Goal: Information Seeking & Learning: Learn about a topic

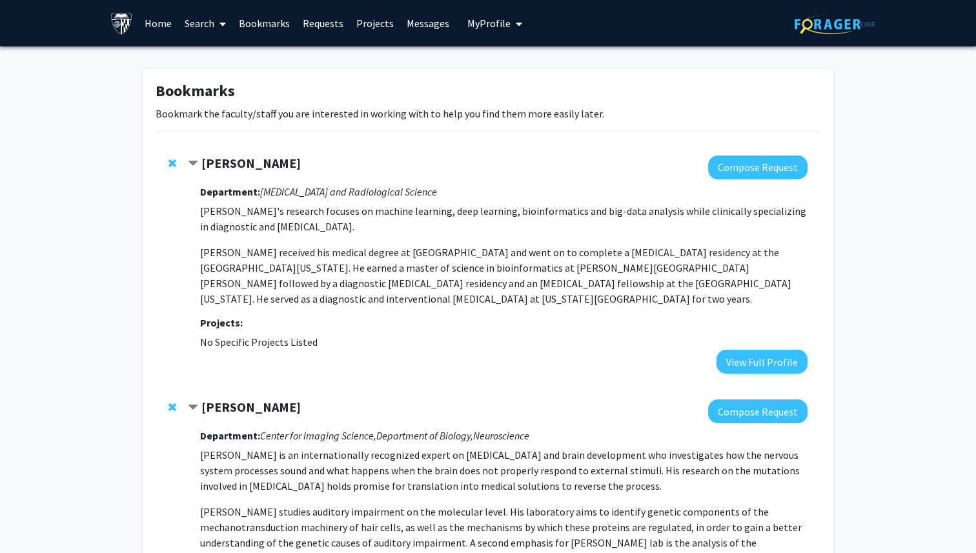
scroll to position [2763, 0]
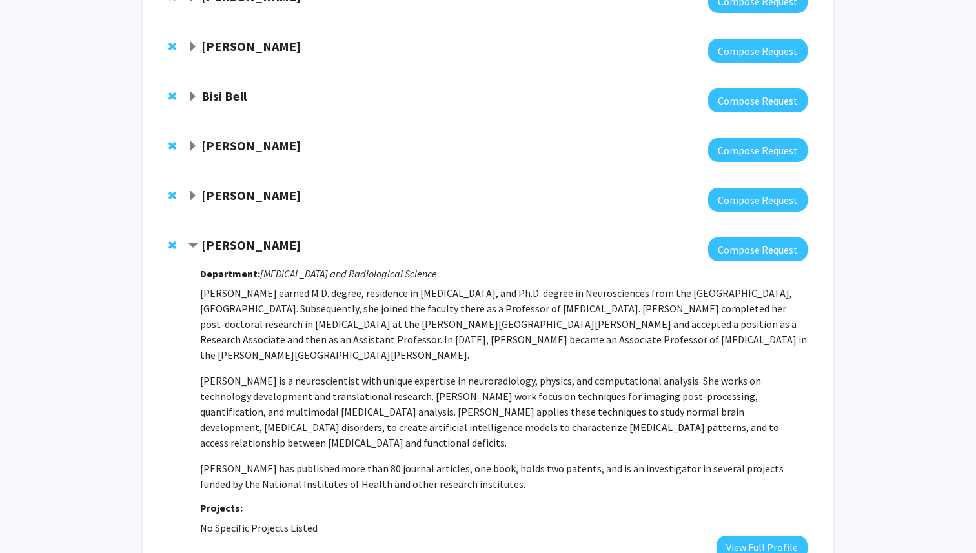
click at [435, 285] on p "Dr. Andreia Faria earned M.D. degree, residence in Radiology, and Ph.D. degree …" at bounding box center [504, 323] width 608 height 77
drag, startPoint x: 737, startPoint y: 298, endPoint x: 234, endPoint y: 314, distance: 503.3
click at [234, 373] on p "Dr. Faria is a neuroscientist with unique expertise in neuroradiology, physics,…" at bounding box center [504, 411] width 608 height 77
copy p "multimodal MRI analysis"
click at [376, 285] on p "Dr. Andreia Faria earned M.D. degree, residence in Radiology, and Ph.D. degree …" at bounding box center [504, 323] width 608 height 77
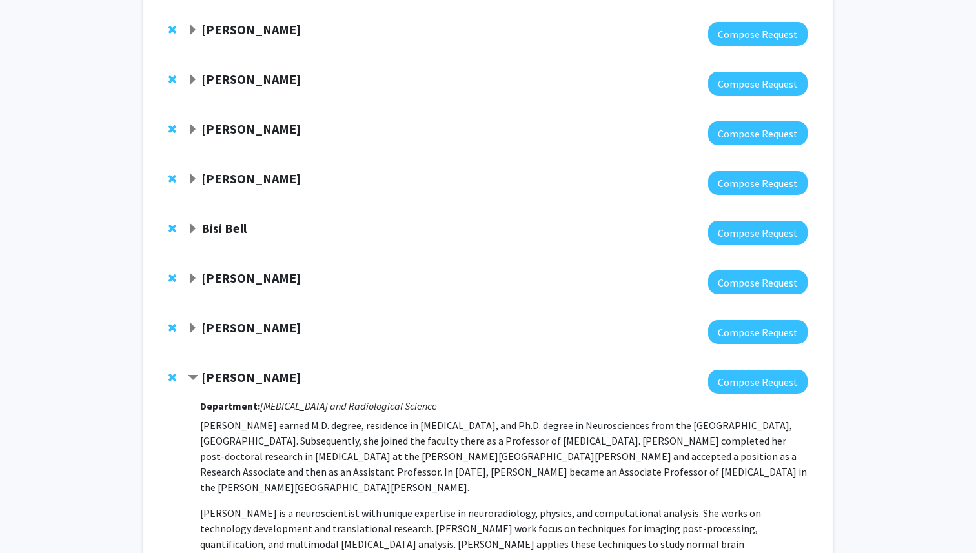
scroll to position [2617, 0]
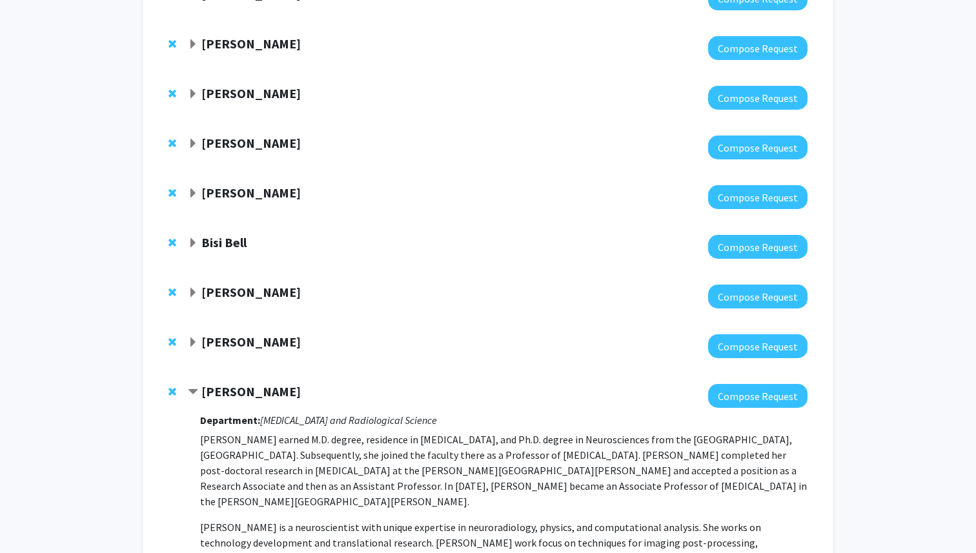
click at [193, 338] on span "Expand Kristine Glunde Bookmark" at bounding box center [193, 343] width 10 height 10
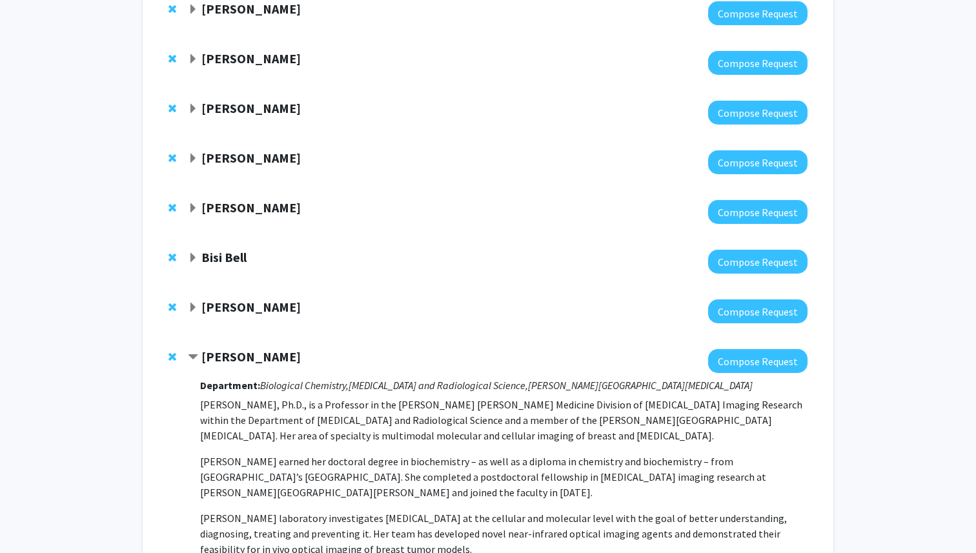
scroll to position [2562, 0]
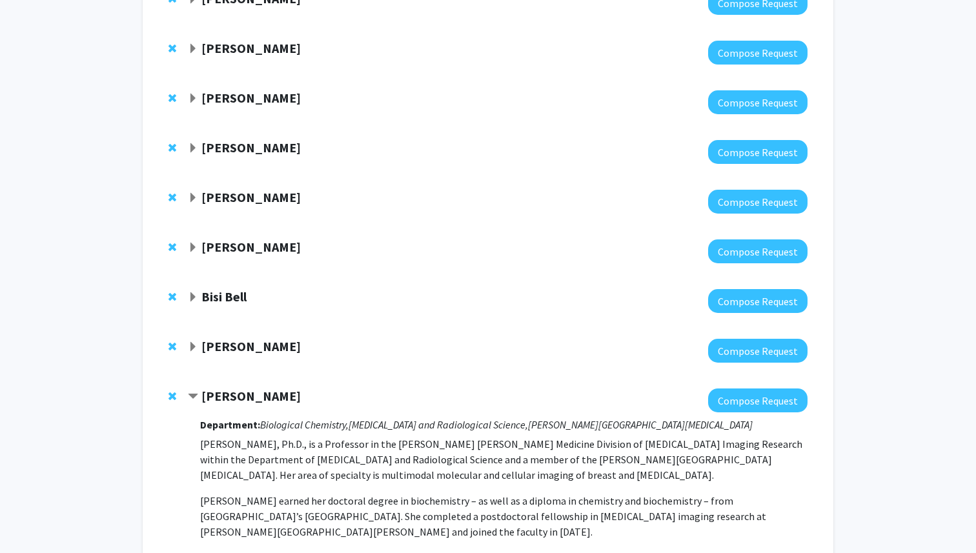
click at [197, 342] on span "Expand Nick Durr Bookmark" at bounding box center [193, 347] width 10 height 10
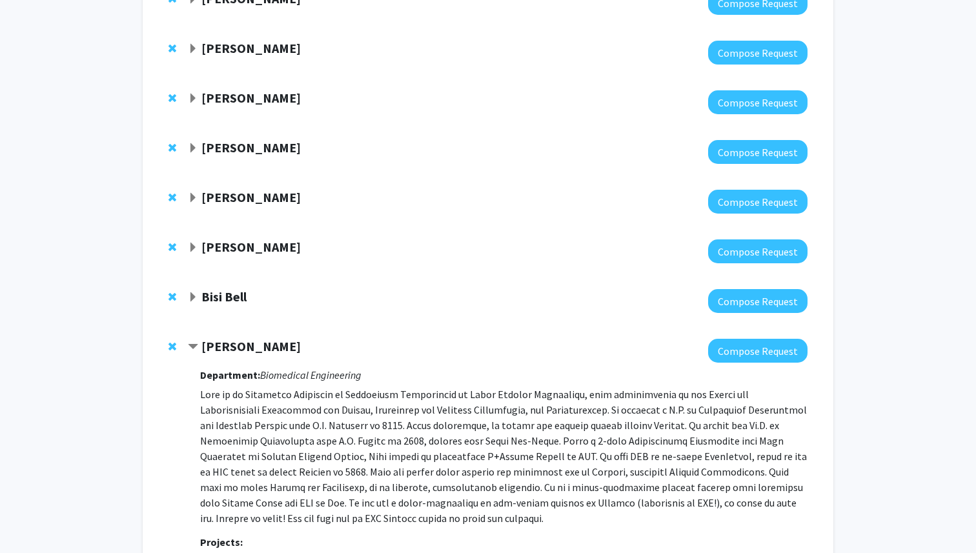
click at [191, 293] on span "Expand Bisi Bell Bookmark" at bounding box center [193, 298] width 10 height 10
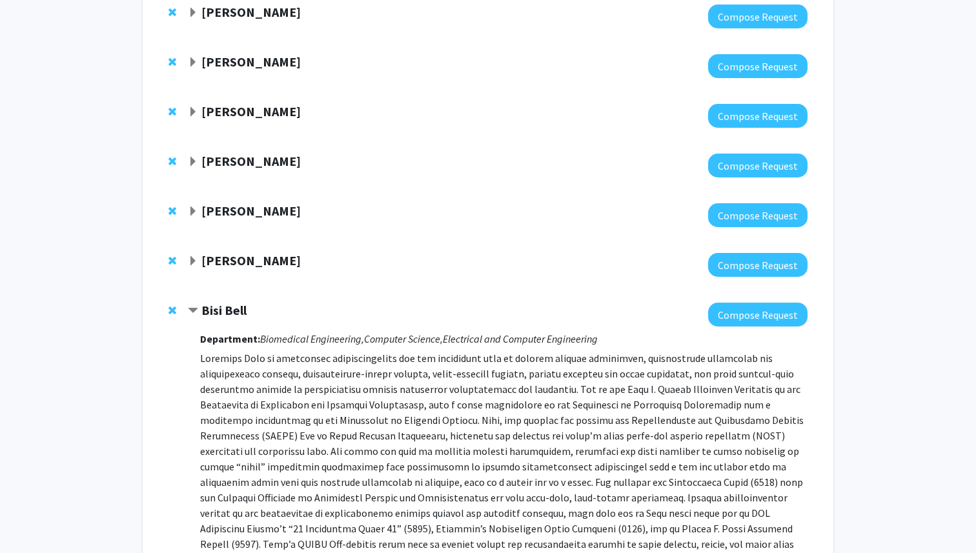
scroll to position [2537, 0]
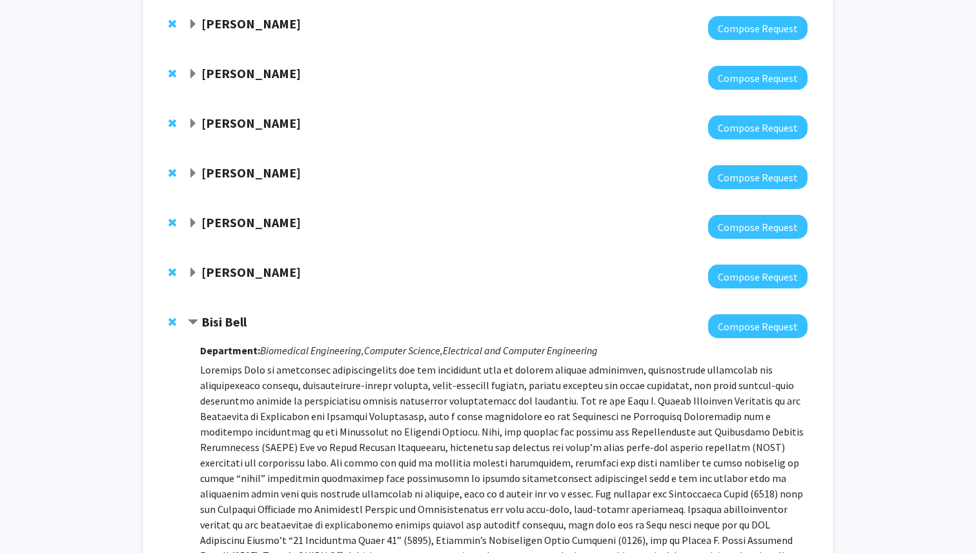
click at [197, 268] on span "Expand Andreas Andreou Bookmark" at bounding box center [193, 273] width 10 height 10
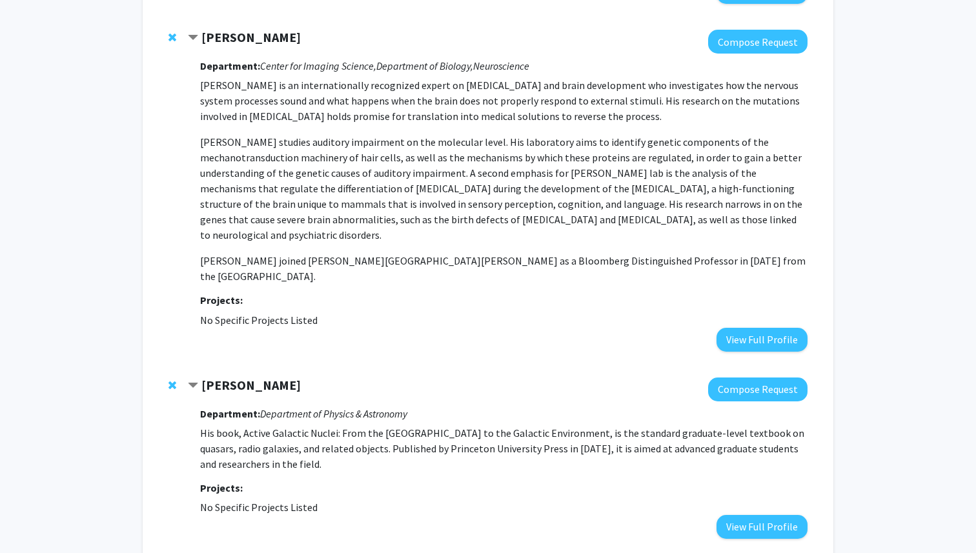
scroll to position [0, 0]
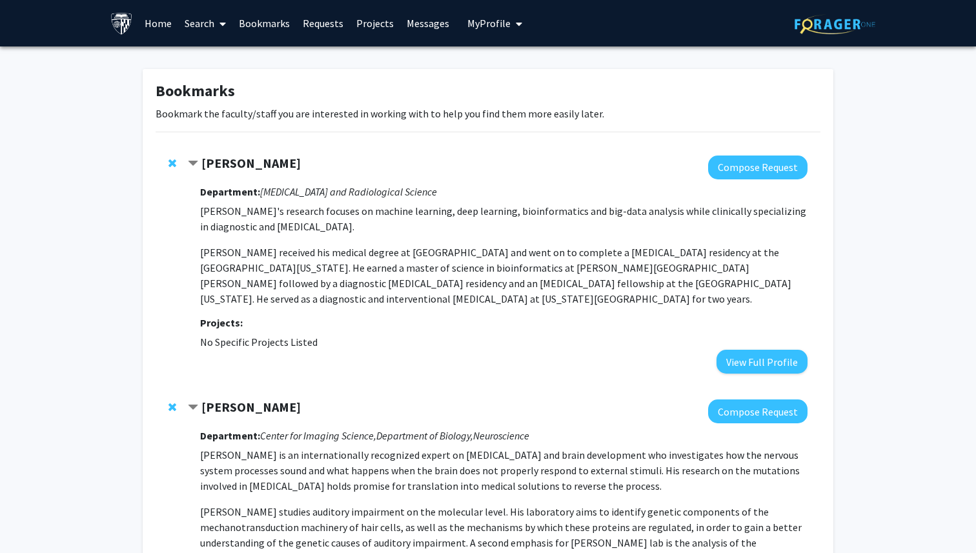
click at [210, 23] on link "Search" at bounding box center [205, 23] width 54 height 45
click at [220, 59] on span "Faculty/Staff" at bounding box center [225, 59] width 95 height 26
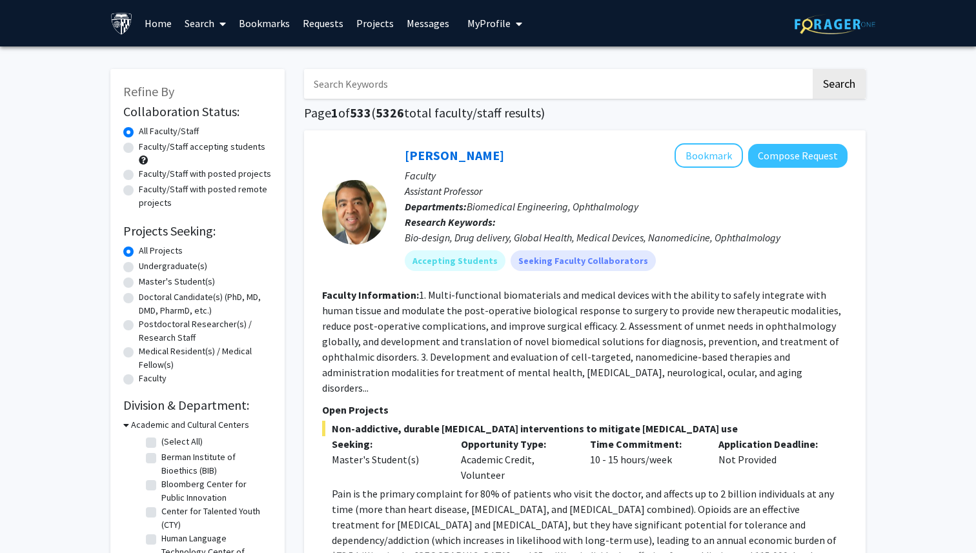
click at [362, 86] on input "Search Keywords" at bounding box center [557, 84] width 507 height 30
click at [813, 69] on button "Search" at bounding box center [839, 84] width 53 height 30
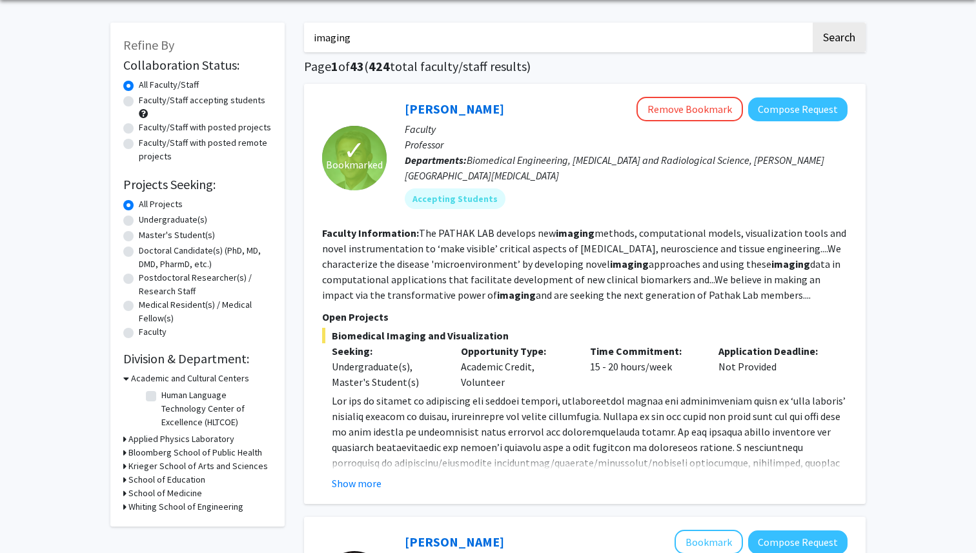
scroll to position [56, 0]
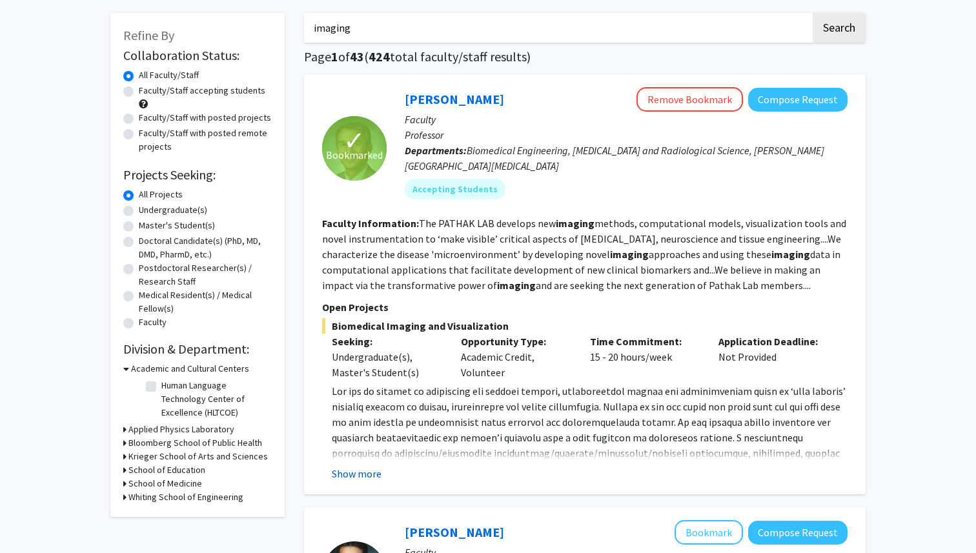
click at [360, 469] on button "Show more" at bounding box center [357, 473] width 50 height 15
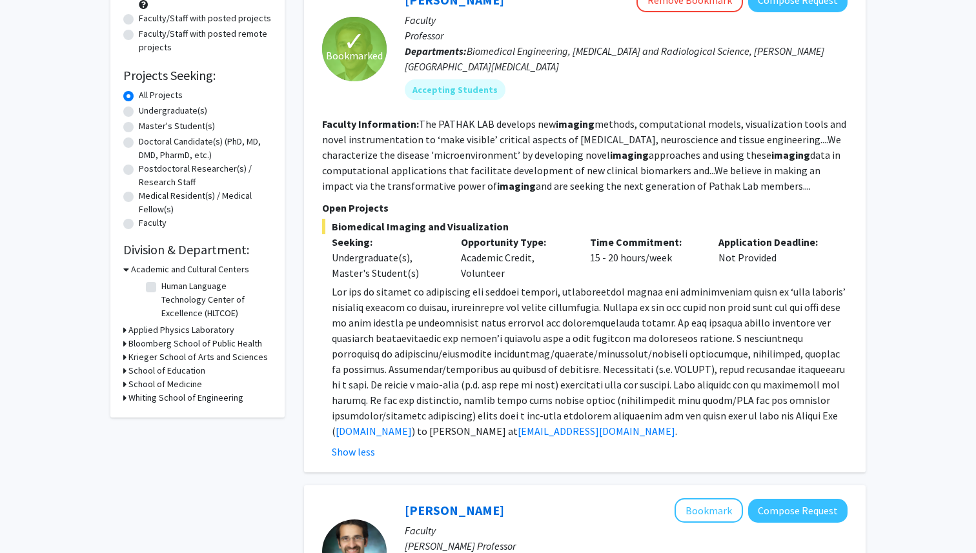
scroll to position [120, 0]
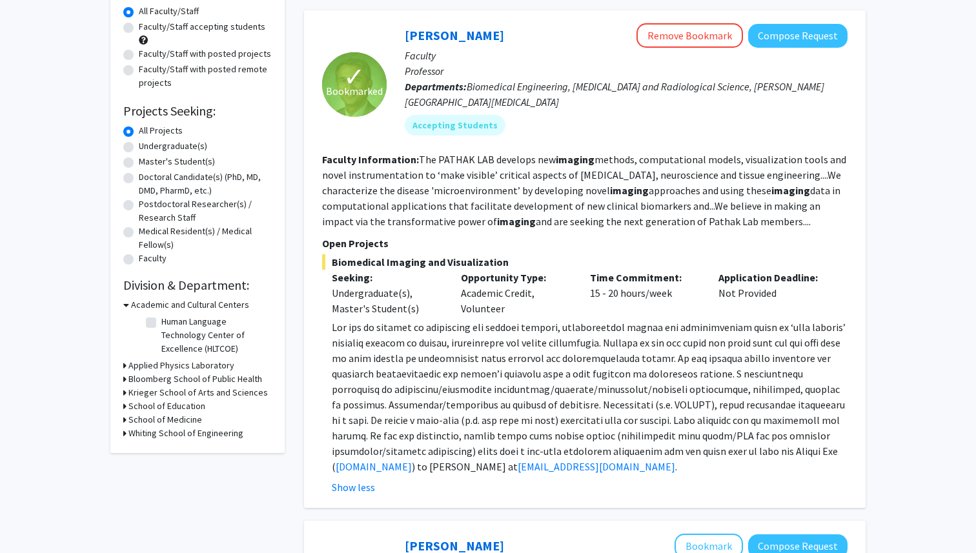
click at [668, 163] on fg-read-more "The PATHAK LAB develops new imaging methods, computational models, visualizatio…" at bounding box center [584, 190] width 524 height 75
copy fg-read-more "computational"
click at [712, 225] on fg-read-more "The PATHAK LAB develops new imaging methods, computational models, visualizatio…" at bounding box center [584, 190] width 524 height 75
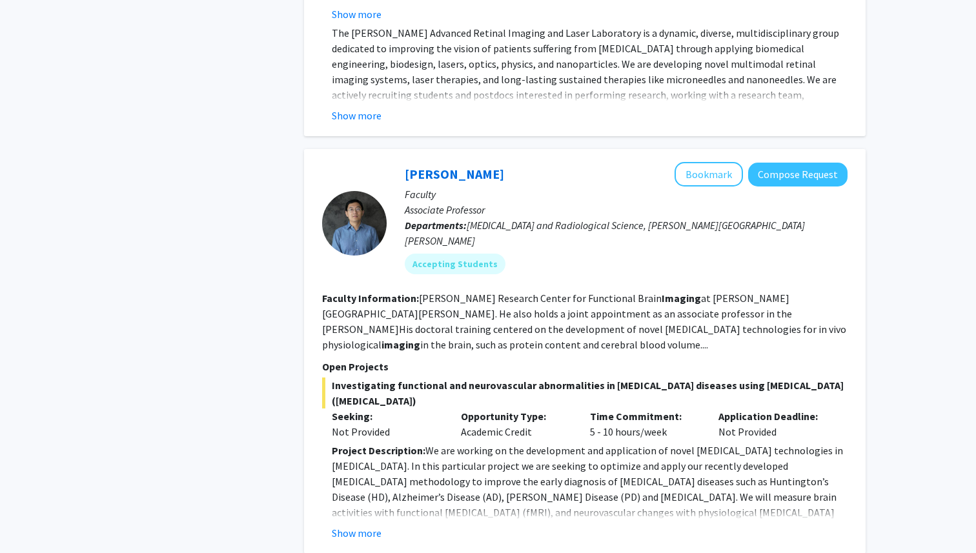
scroll to position [994, 0]
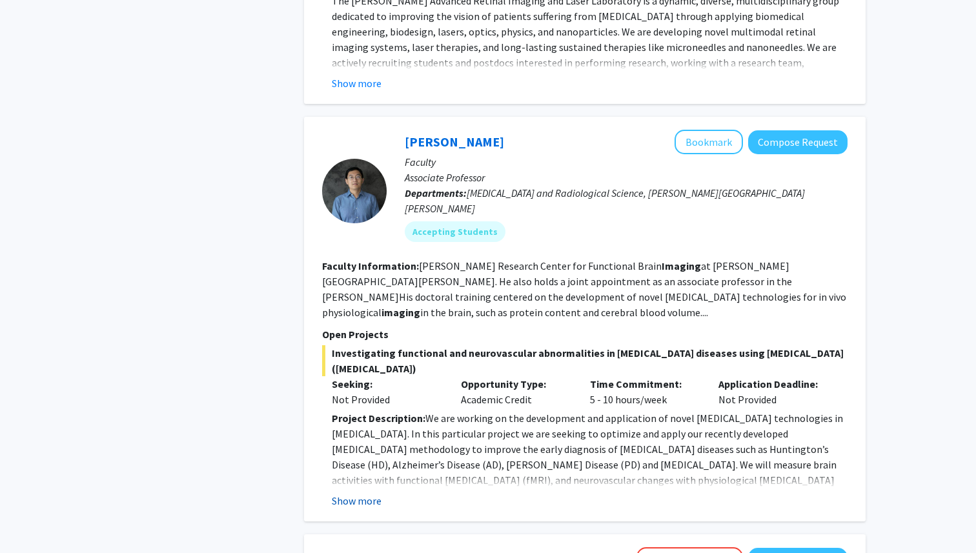
click at [364, 493] on button "Show more" at bounding box center [357, 500] width 50 height 15
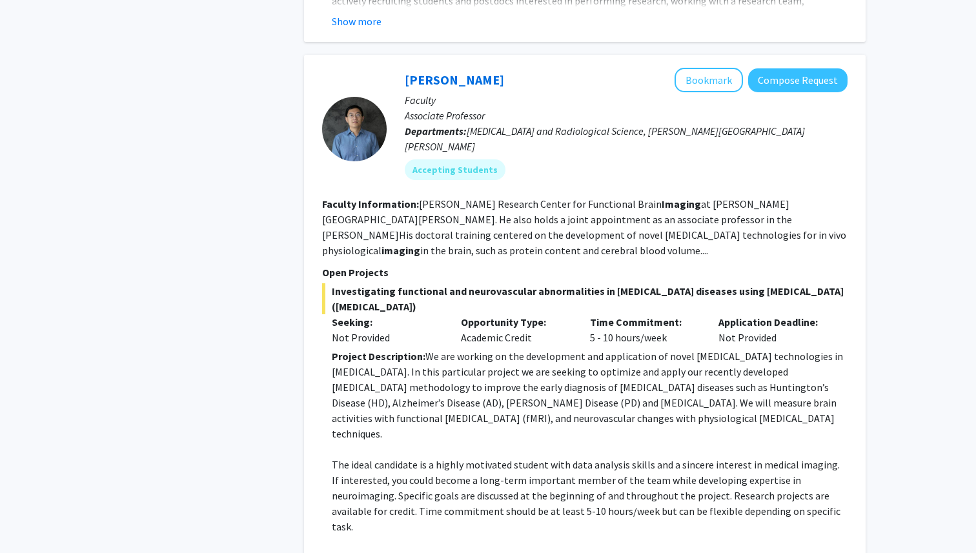
scroll to position [1036, 0]
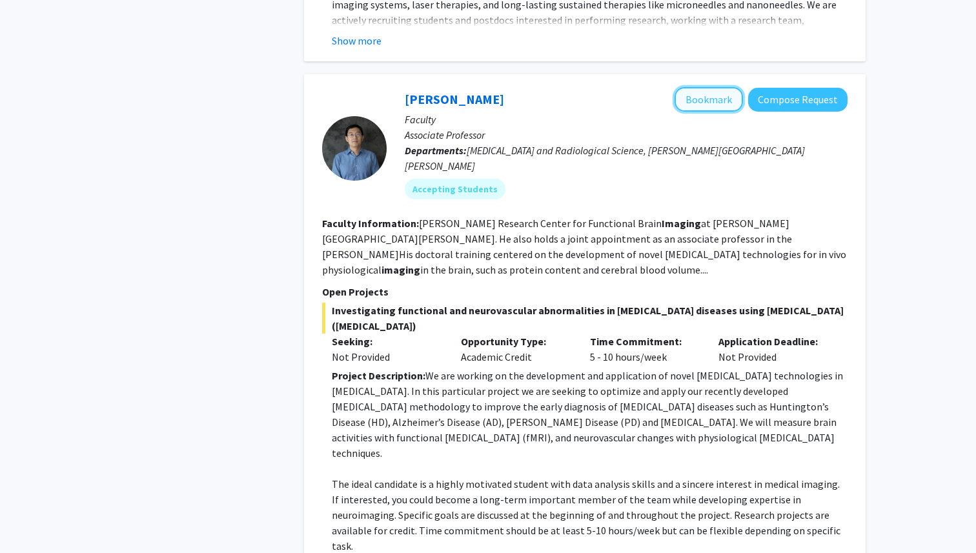
click at [710, 101] on button "Bookmark" at bounding box center [709, 99] width 68 height 25
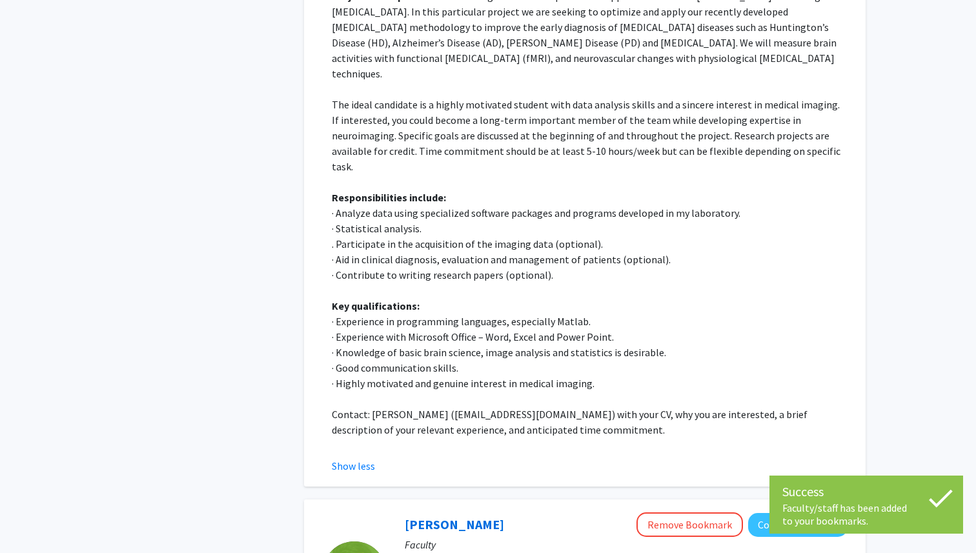
scroll to position [1417, 0]
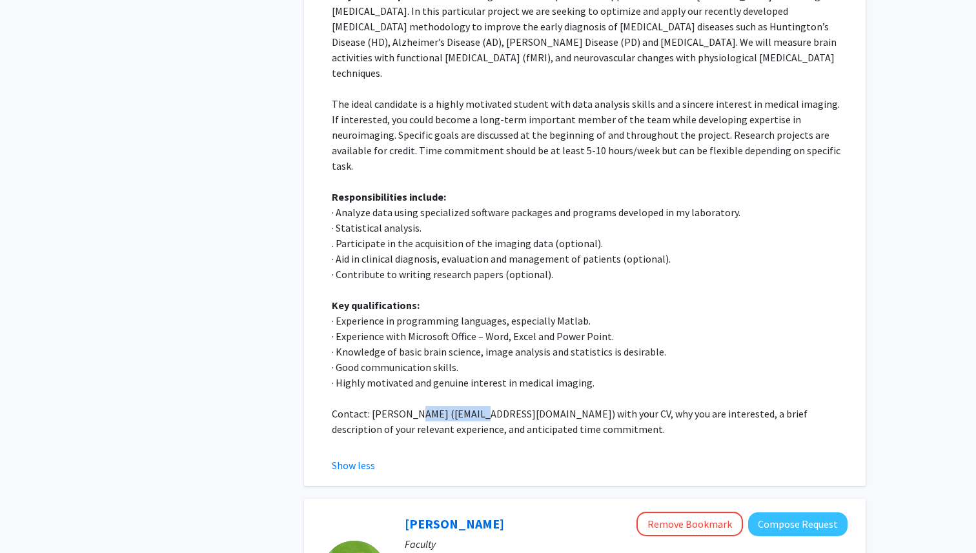
drag, startPoint x: 413, startPoint y: 350, endPoint x: 477, endPoint y: 351, distance: 64.6
click at [477, 406] on p "Contact: Jun Hua (jhua1@jhu.edu) with your CV, why you are interested, a brief …" at bounding box center [590, 421] width 516 height 31
copy p "jhua1@jhu.edu"
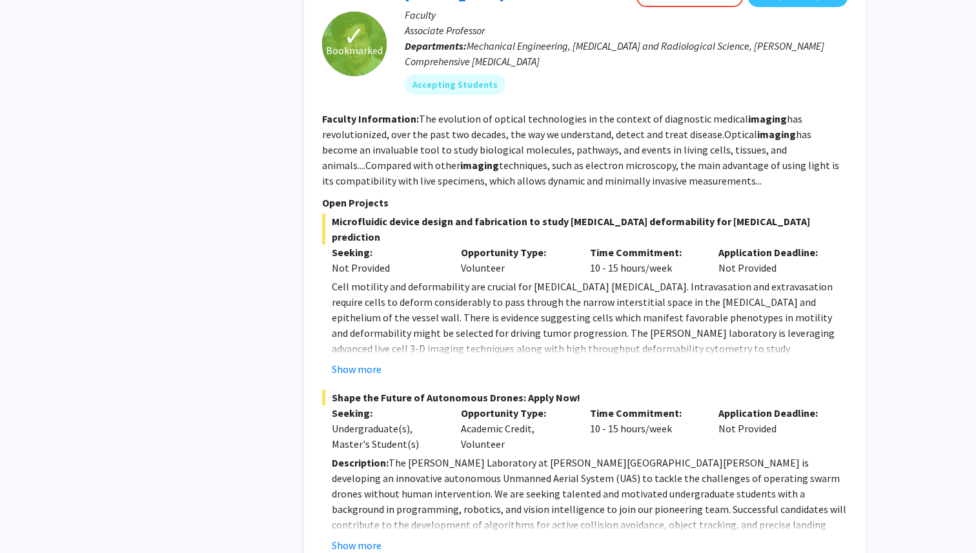
scroll to position [1949, 0]
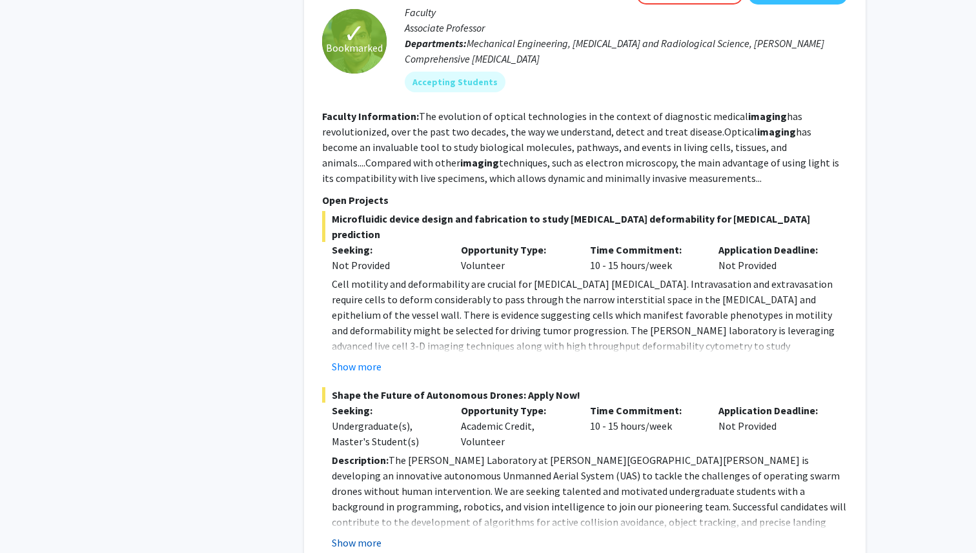
click at [370, 535] on button "Show more" at bounding box center [357, 542] width 50 height 15
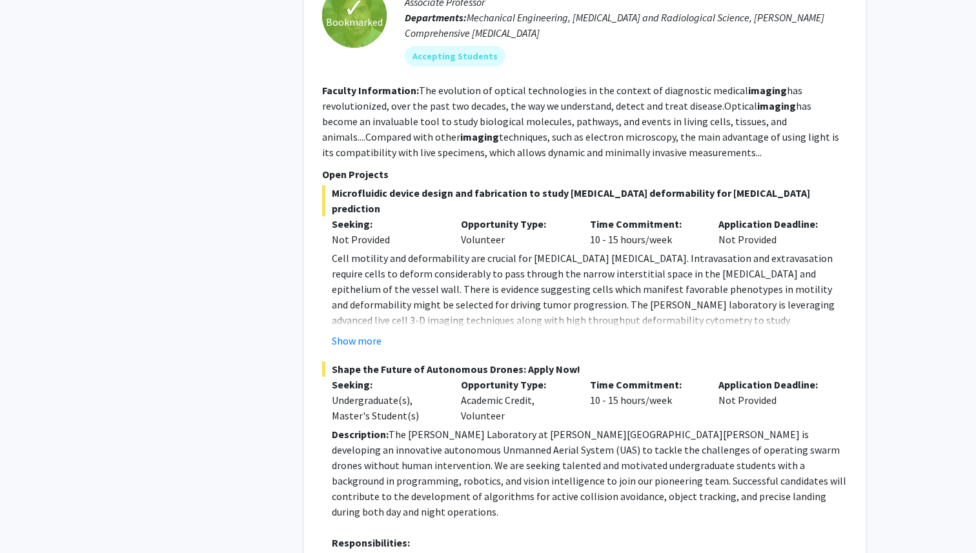
scroll to position [1969, 0]
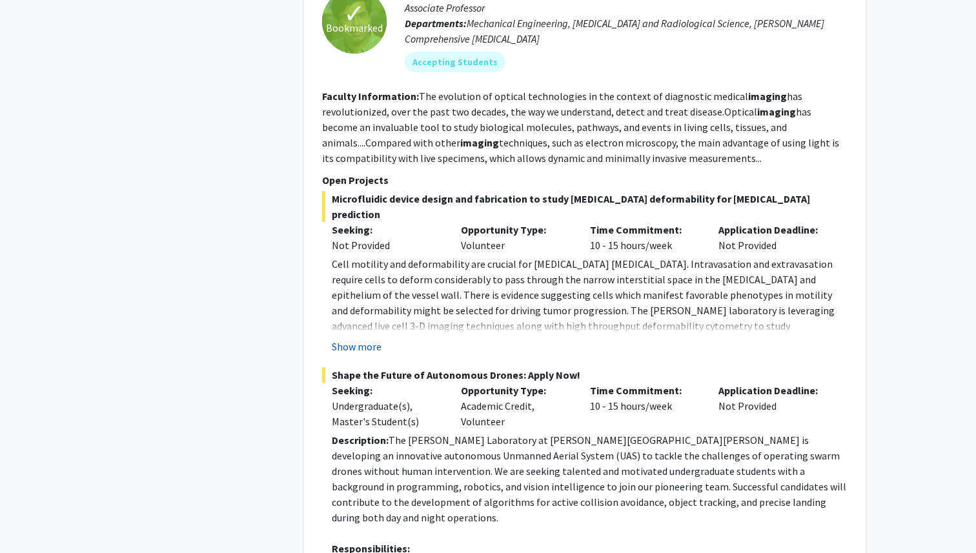
click at [367, 339] on button "Show more" at bounding box center [357, 346] width 50 height 15
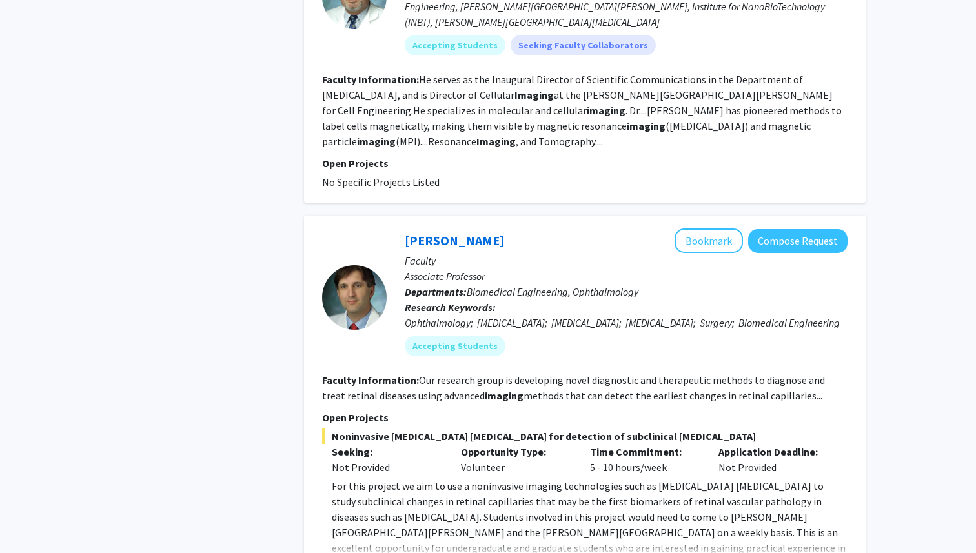
scroll to position [4311, 0]
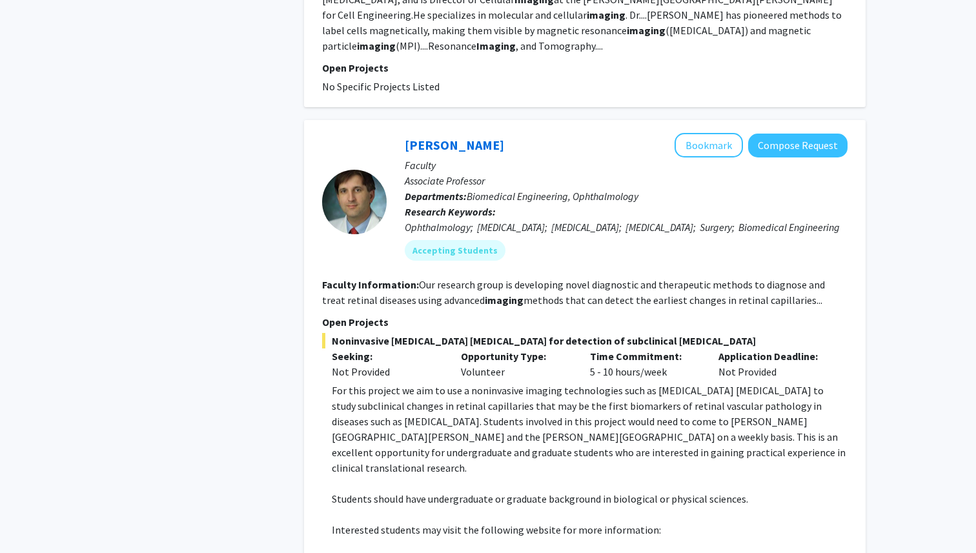
scroll to position [4412, 0]
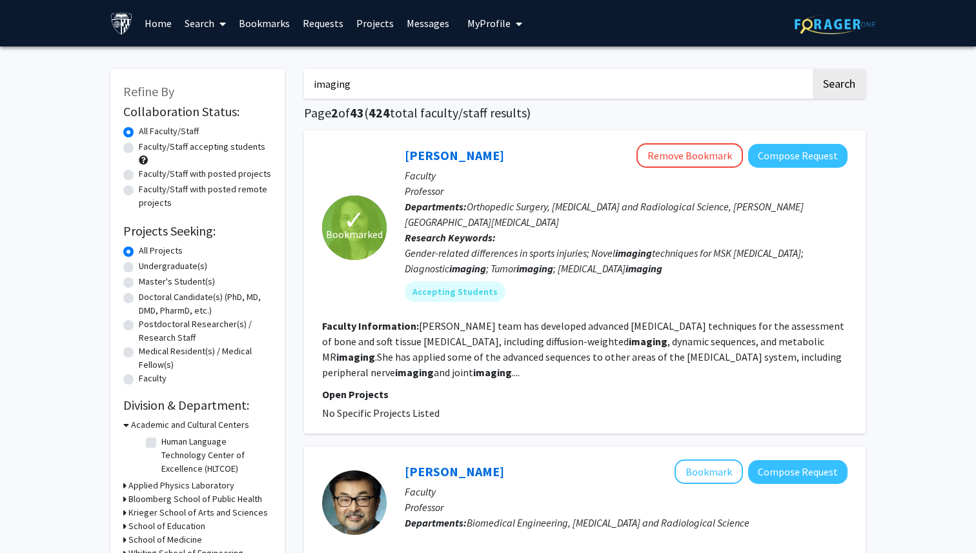
drag, startPoint x: 404, startPoint y: 84, endPoint x: 300, endPoint y: 84, distance: 104.0
paste input "jhua1@jhu.edu"
type input "jhua1@jhu.edu"
drag, startPoint x: 399, startPoint y: 92, endPoint x: 278, endPoint y: 88, distance: 120.8
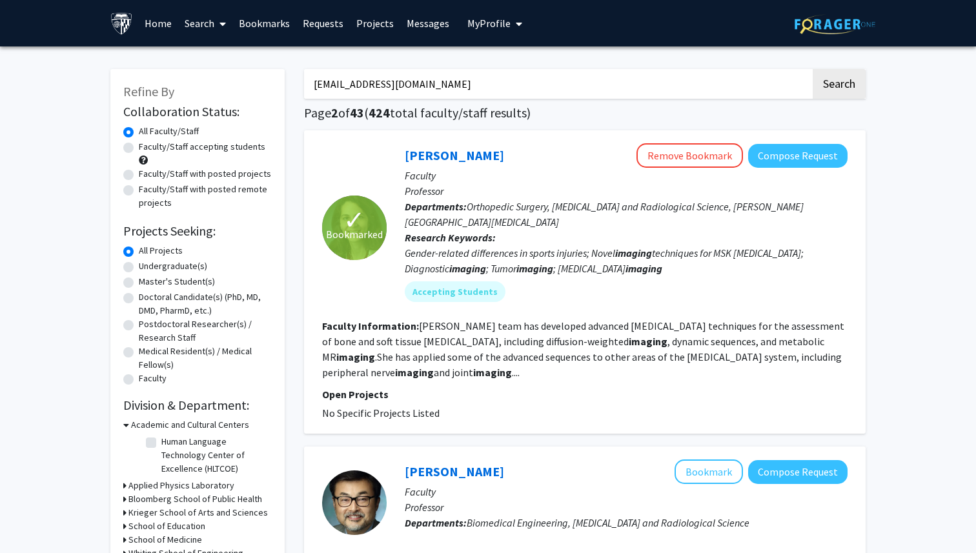
type input "computa"
click at [813, 69] on button "Search" at bounding box center [839, 84] width 53 height 30
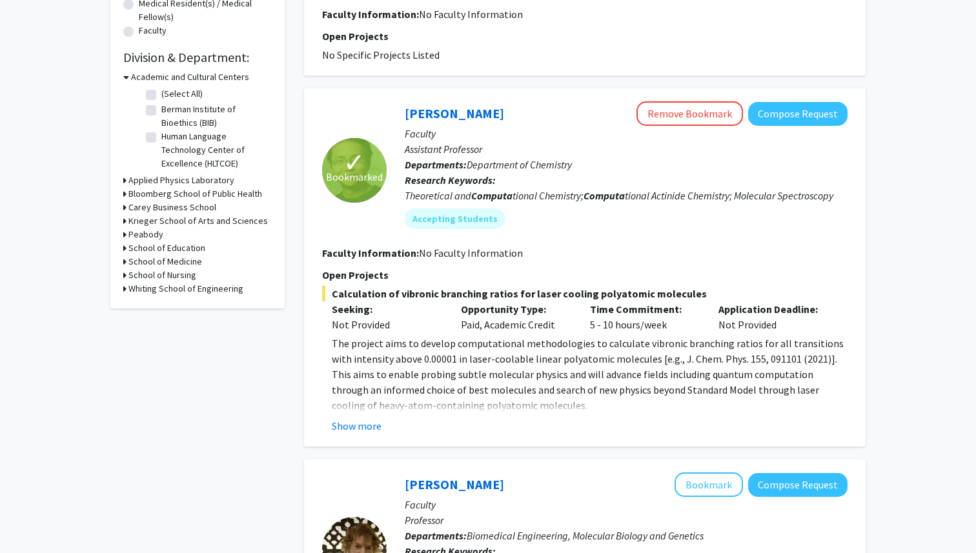
scroll to position [351, 0]
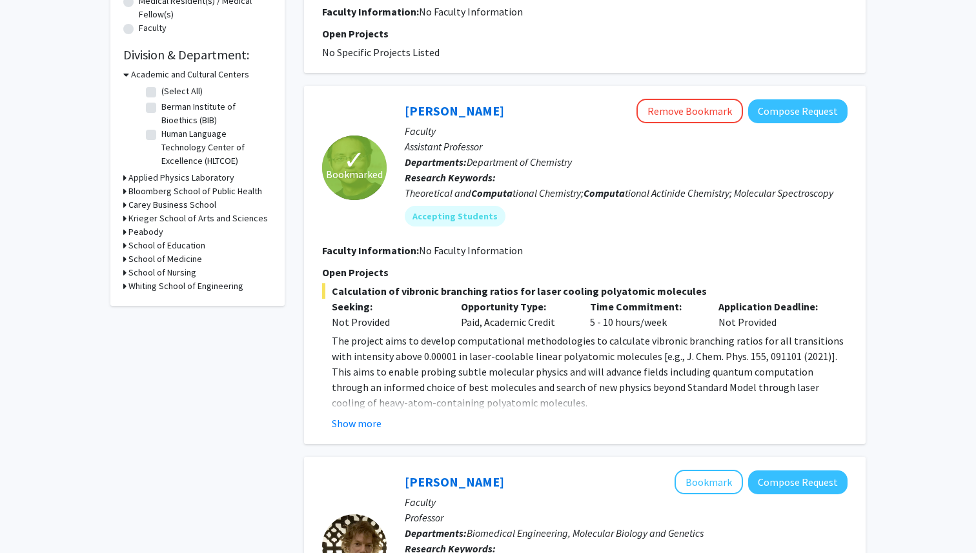
click at [364, 407] on p "The project aims to develop computational methodologies to calculate vibronic b…" at bounding box center [590, 371] width 516 height 77
click at [367, 417] on button "Show more" at bounding box center [357, 423] width 50 height 15
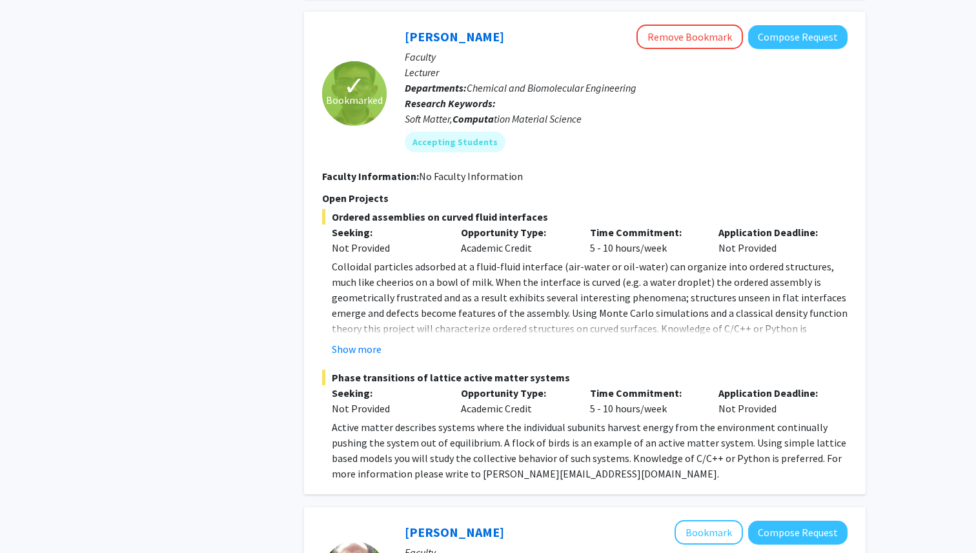
scroll to position [2349, 0]
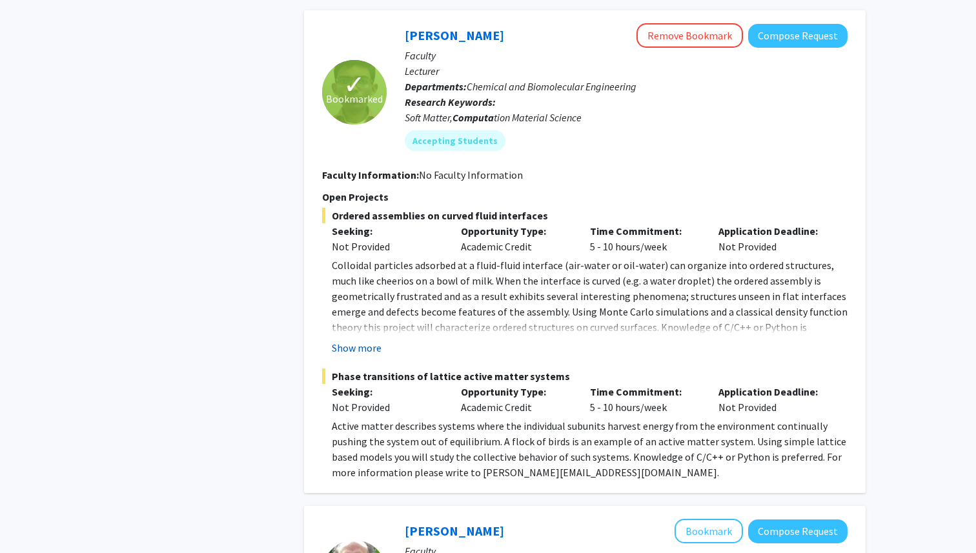
click at [368, 340] on button "Show more" at bounding box center [357, 347] width 50 height 15
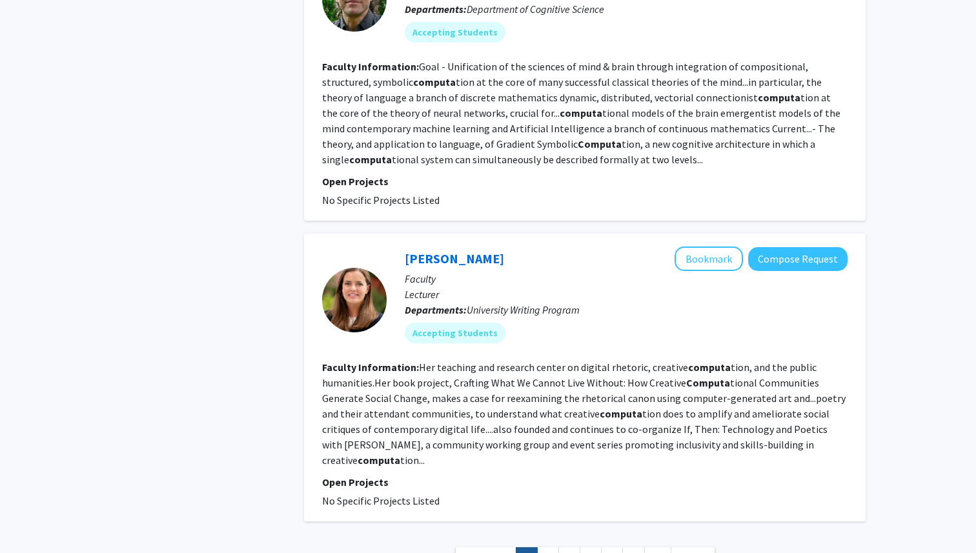
scroll to position [2988, 0]
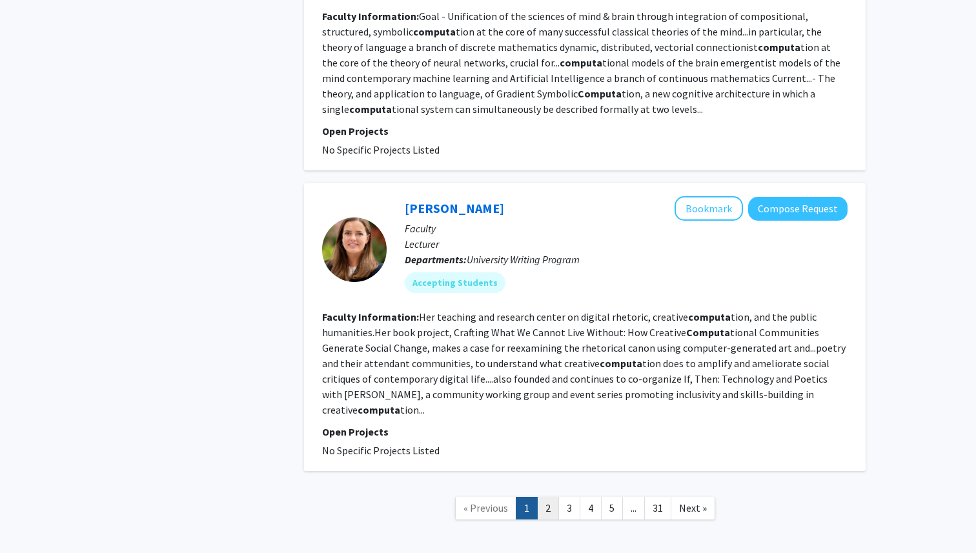
click at [550, 497] on link "2" at bounding box center [548, 508] width 22 height 23
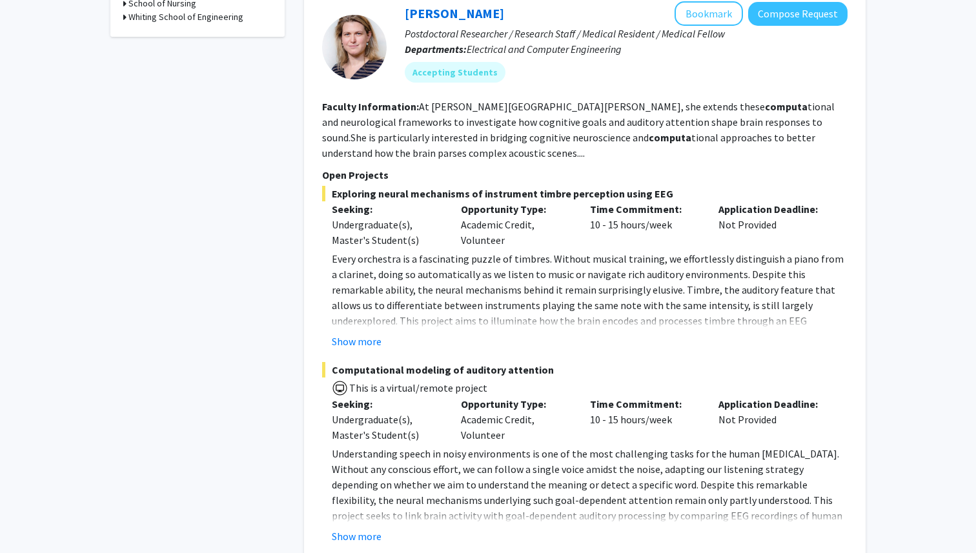
scroll to position [621, 0]
click at [369, 333] on button "Show more" at bounding box center [357, 340] width 50 height 15
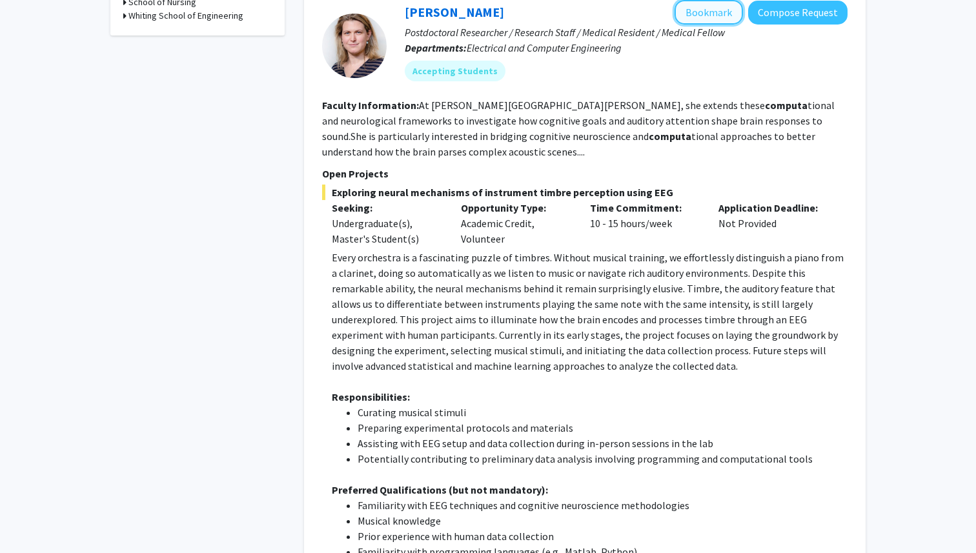
click at [721, 10] on button "Bookmark" at bounding box center [709, 12] width 68 height 25
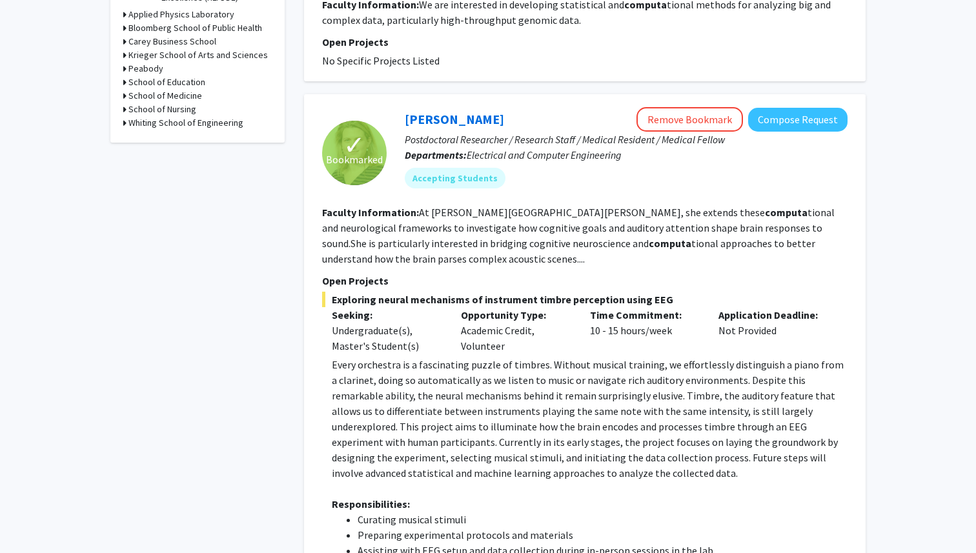
scroll to position [504, 0]
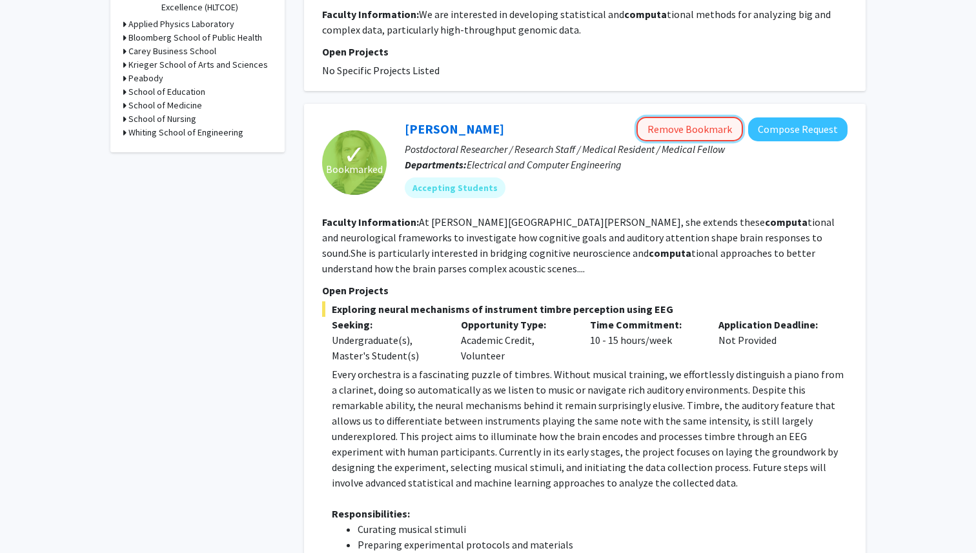
click at [672, 136] on button "Remove Bookmark" at bounding box center [690, 129] width 107 height 25
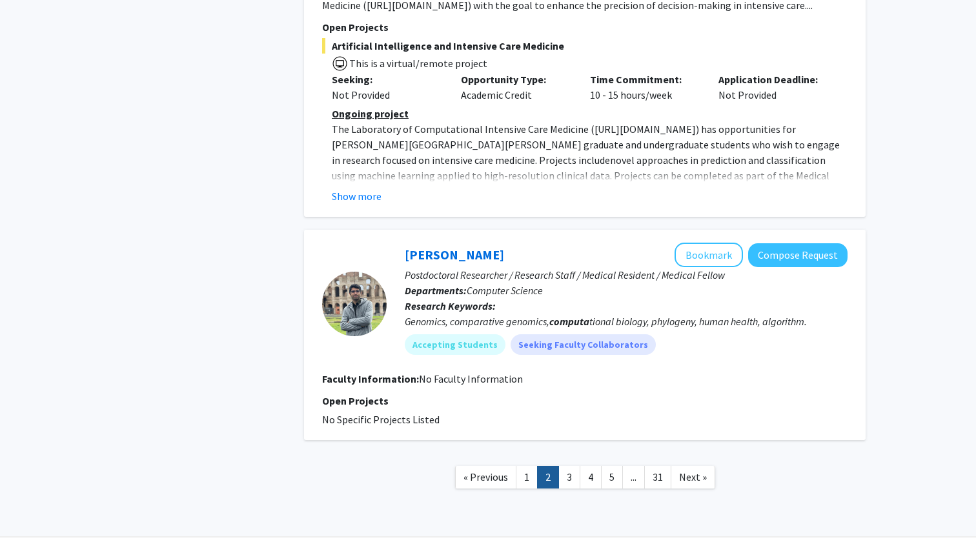
scroll to position [3163, 0]
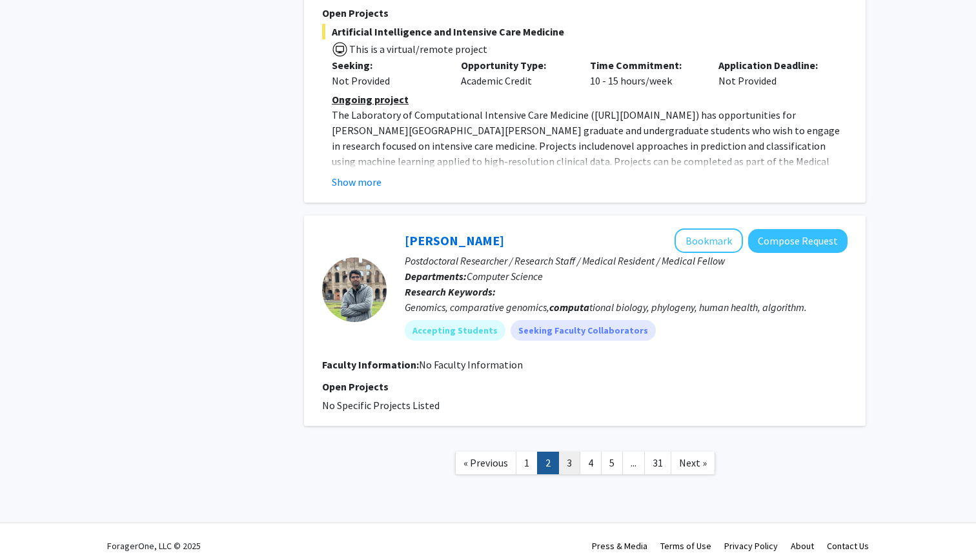
click at [568, 453] on link "3" at bounding box center [570, 463] width 22 height 23
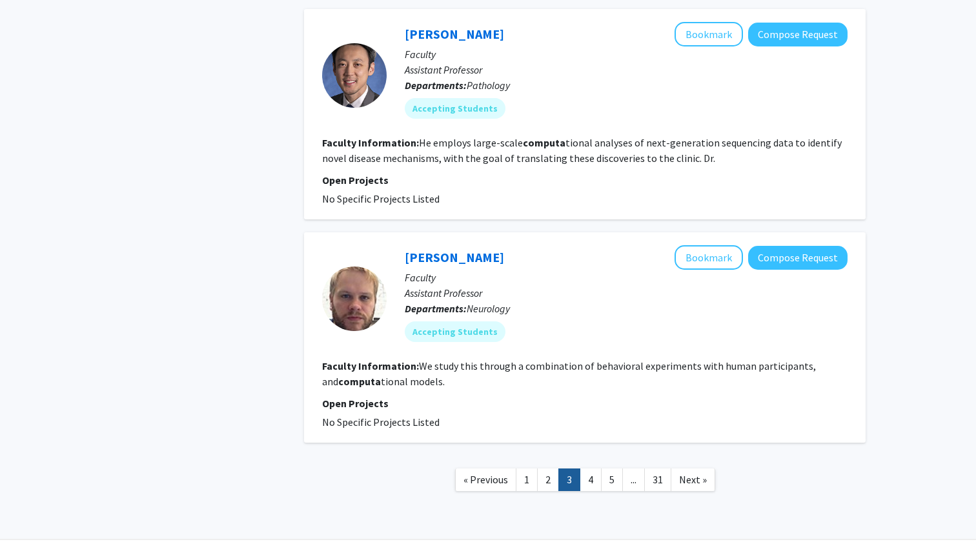
scroll to position [2220, 0]
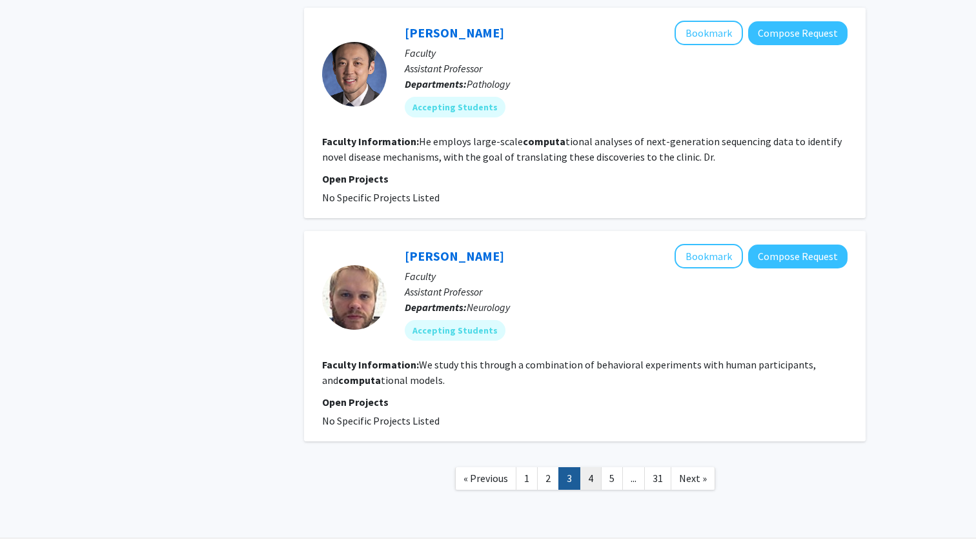
click at [584, 468] on link "4" at bounding box center [591, 479] width 22 height 23
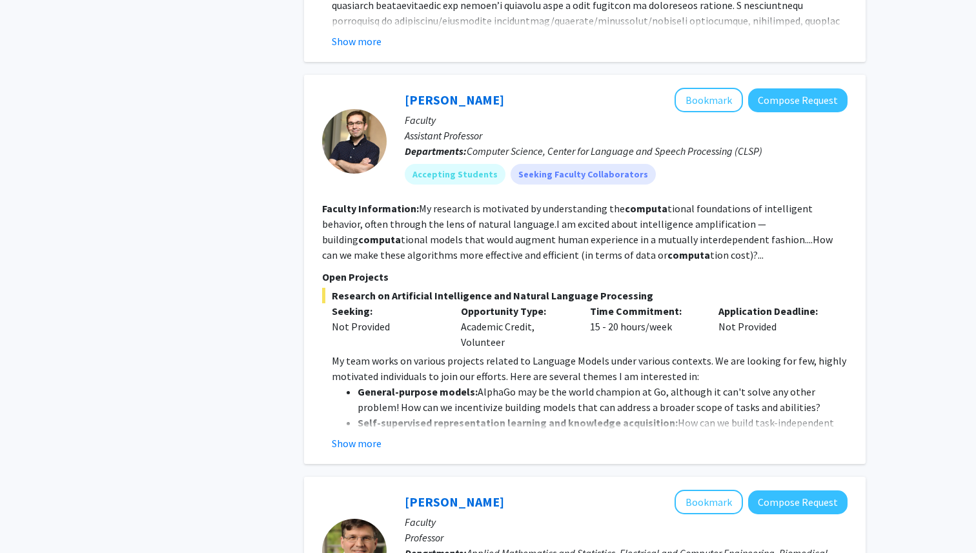
scroll to position [1138, 0]
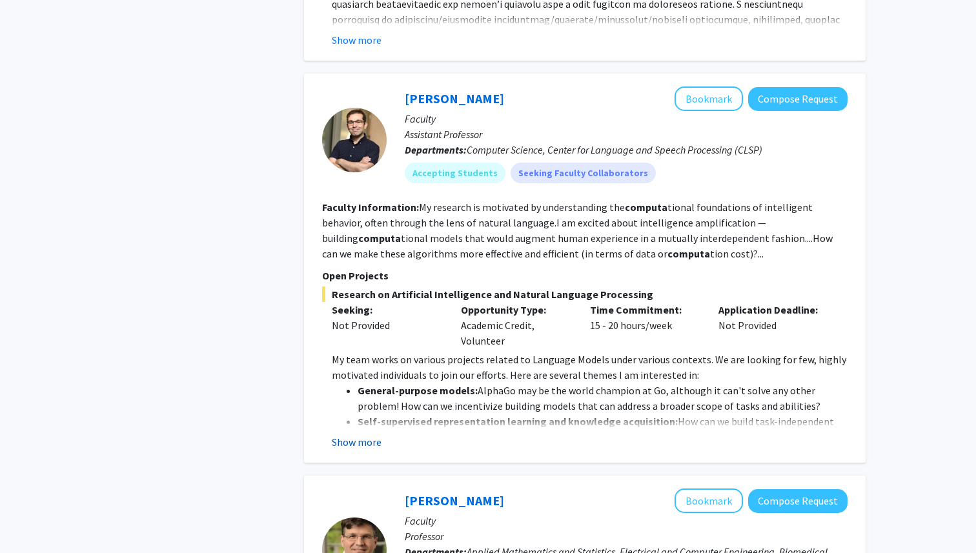
click at [364, 435] on button "Show more" at bounding box center [357, 442] width 50 height 15
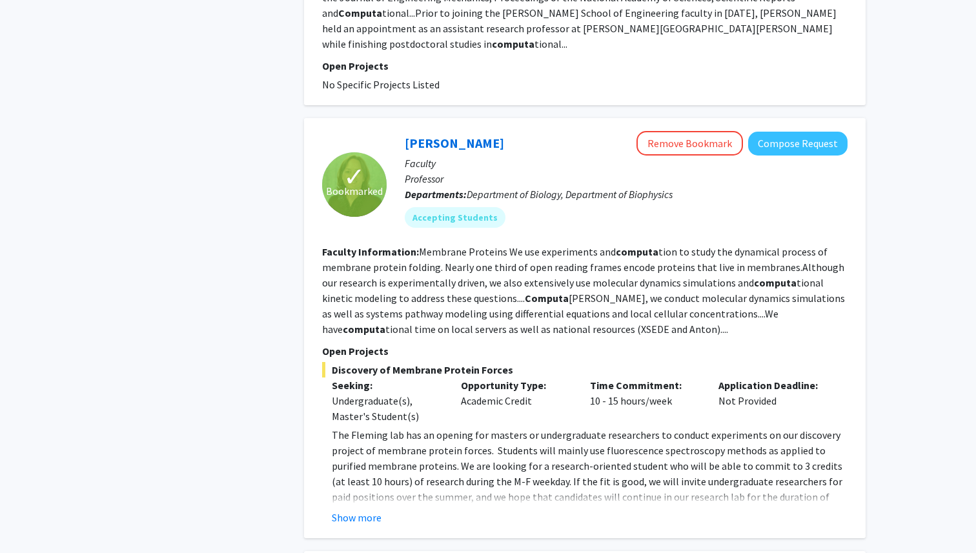
scroll to position [2285, 0]
click at [364, 509] on button "Show more" at bounding box center [357, 516] width 50 height 15
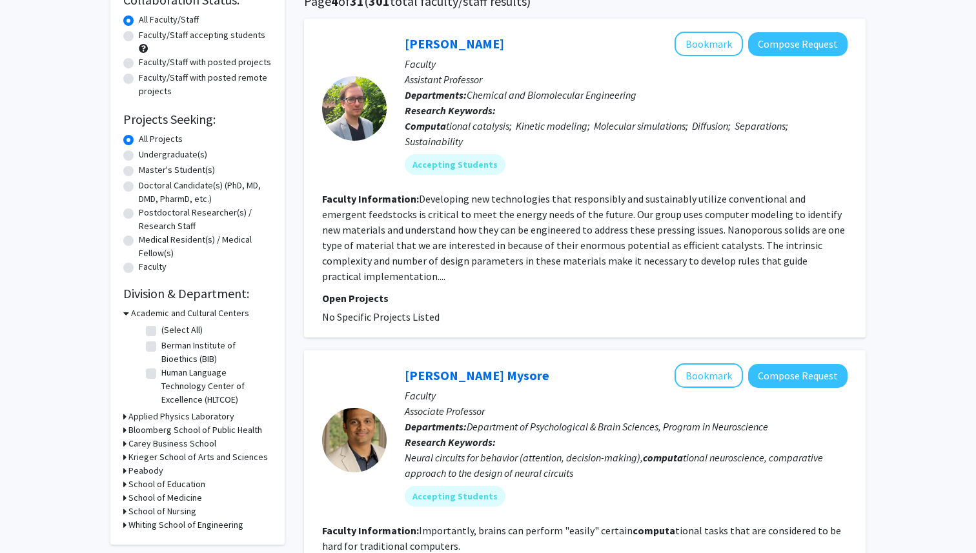
scroll to position [0, 0]
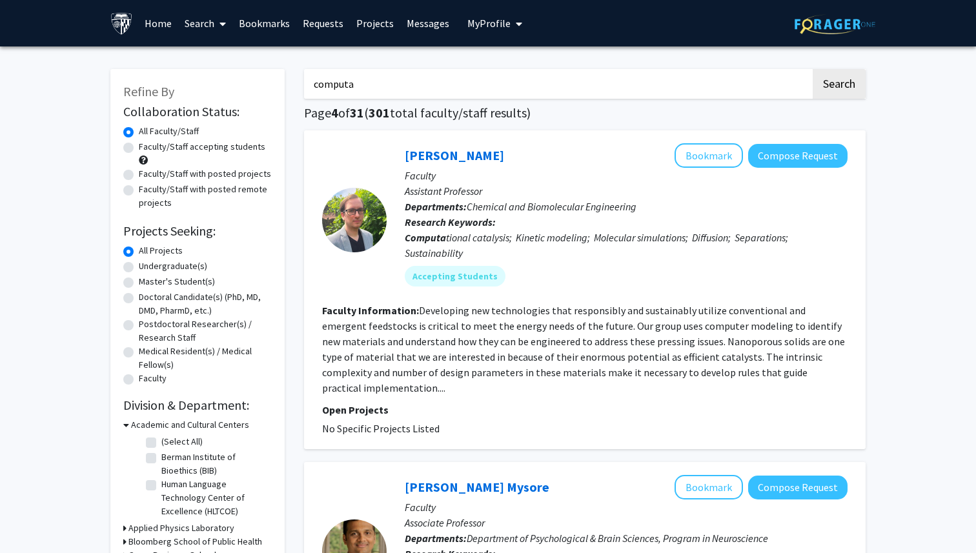
click at [139, 267] on label "Undergraduate(s)" at bounding box center [173, 267] width 68 height 14
click at [139, 267] on input "Undergraduate(s)" at bounding box center [143, 264] width 8 height 8
radio input "true"
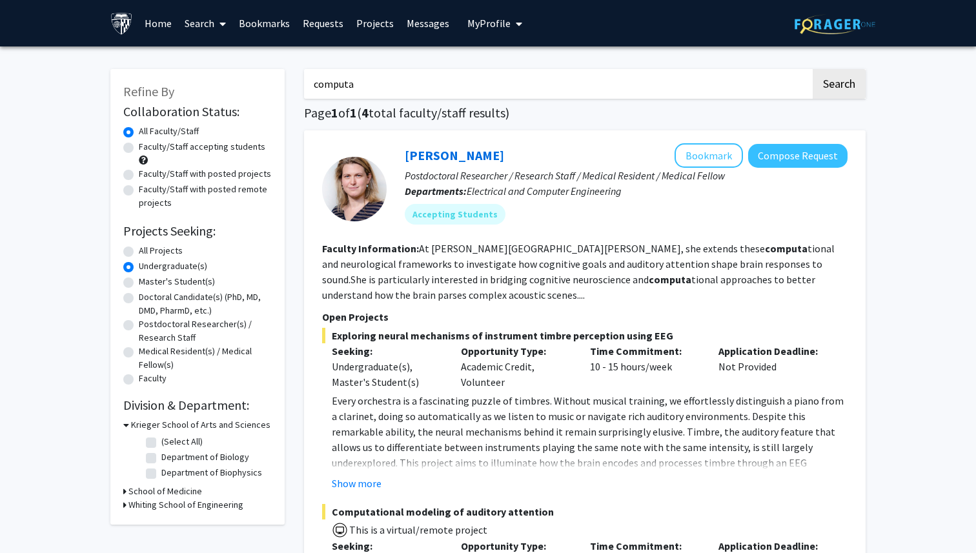
drag, startPoint x: 401, startPoint y: 77, endPoint x: 323, endPoint y: 77, distance: 78.1
click at [323, 77] on input "computa" at bounding box center [557, 84] width 507 height 30
click at [327, 81] on input "computa" at bounding box center [557, 84] width 507 height 30
click at [847, 89] on button "Search" at bounding box center [839, 84] width 53 height 30
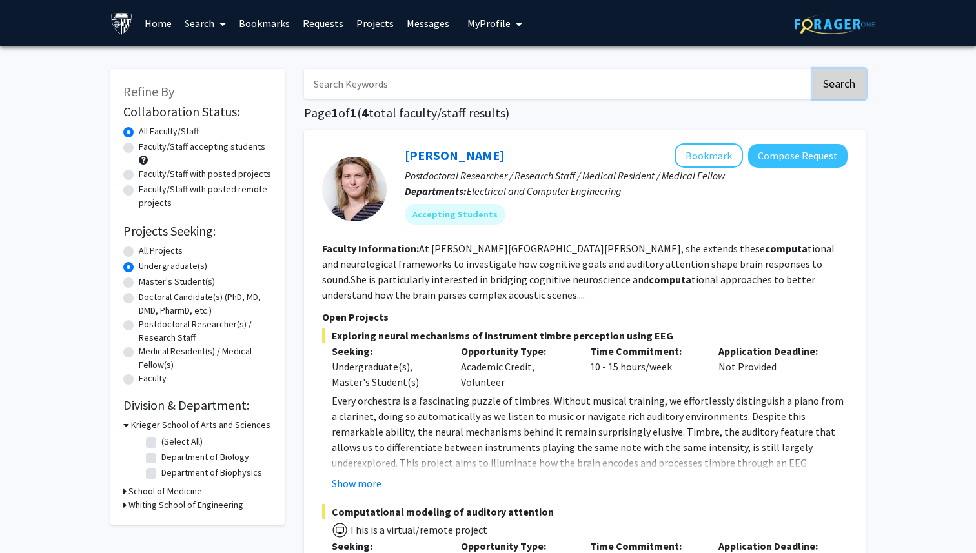
radio input "true"
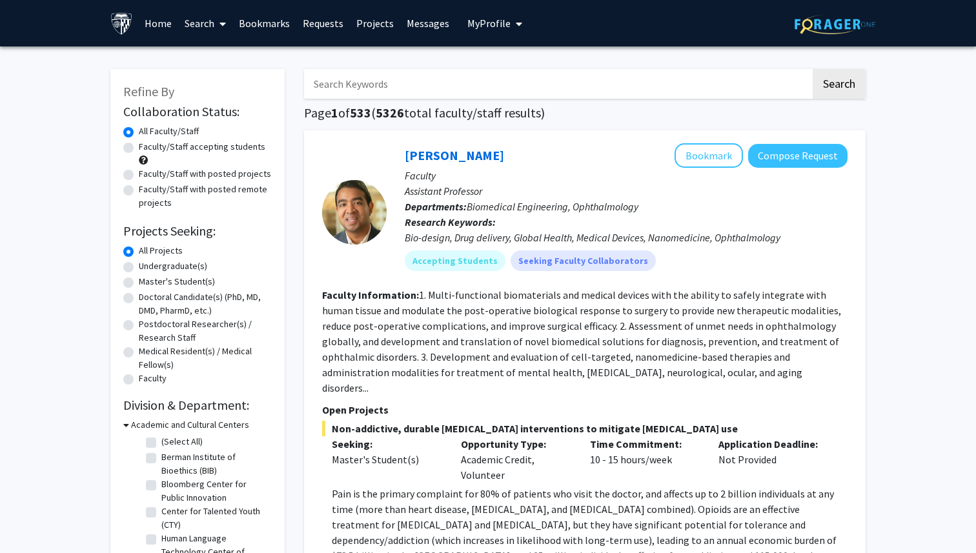
click at [181, 267] on label "Undergraduate(s)" at bounding box center [173, 267] width 68 height 14
click at [147, 267] on input "Undergraduate(s)" at bounding box center [143, 264] width 8 height 8
radio input "true"
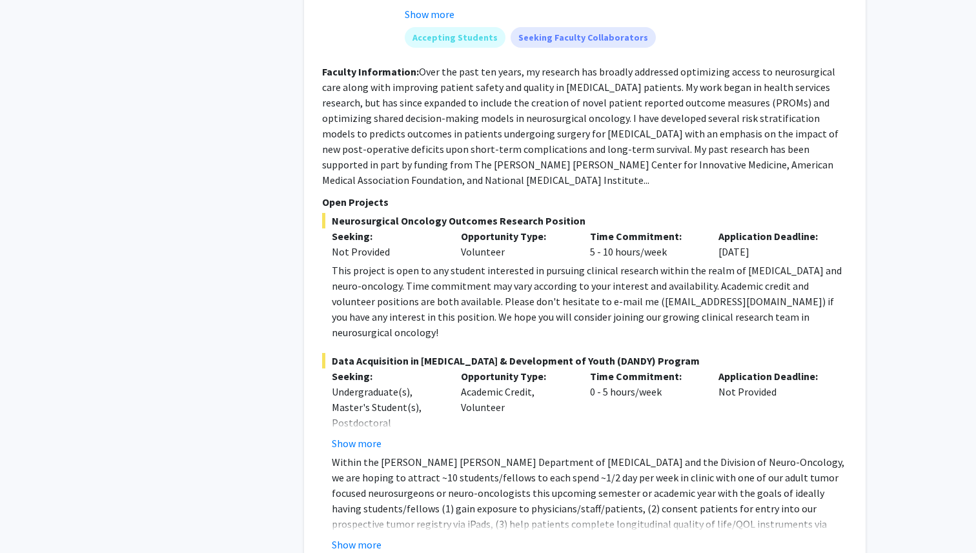
scroll to position [3126, 0]
click at [371, 536] on button "Show more" at bounding box center [357, 543] width 50 height 15
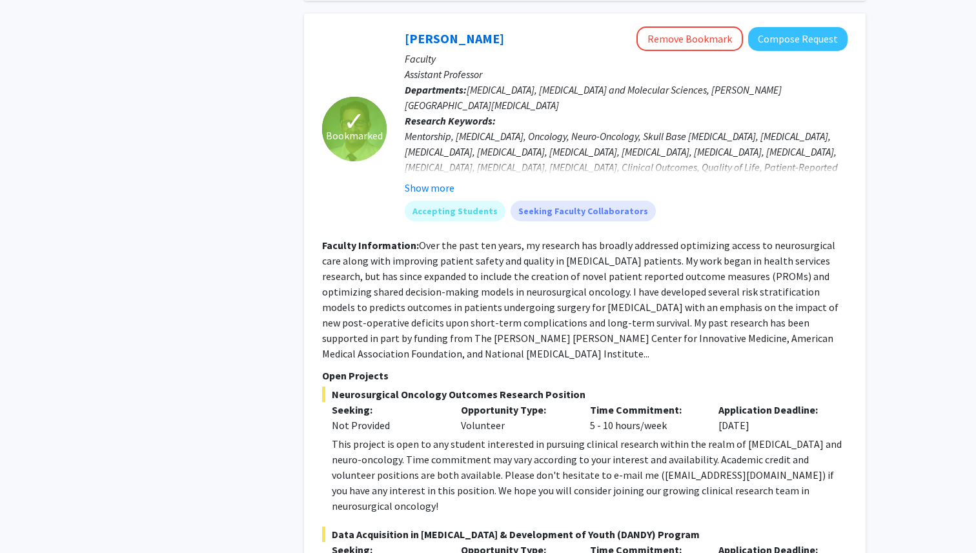
scroll to position [2937, 0]
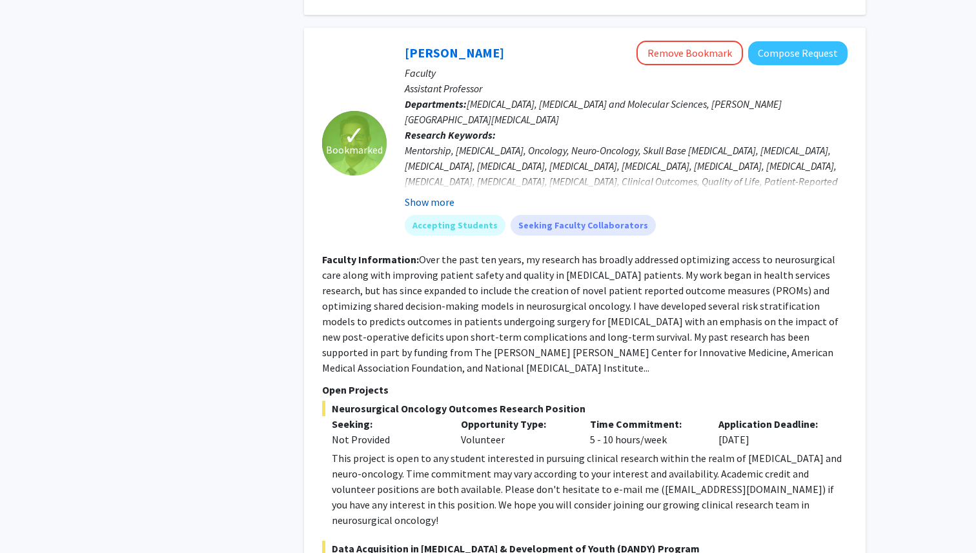
click at [443, 194] on button "Show more" at bounding box center [430, 201] width 50 height 15
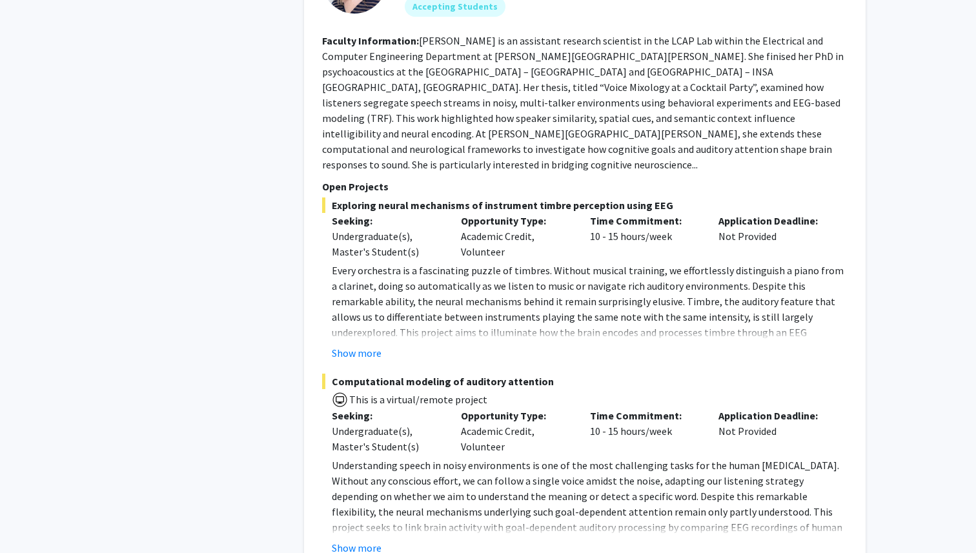
scroll to position [5045, 0]
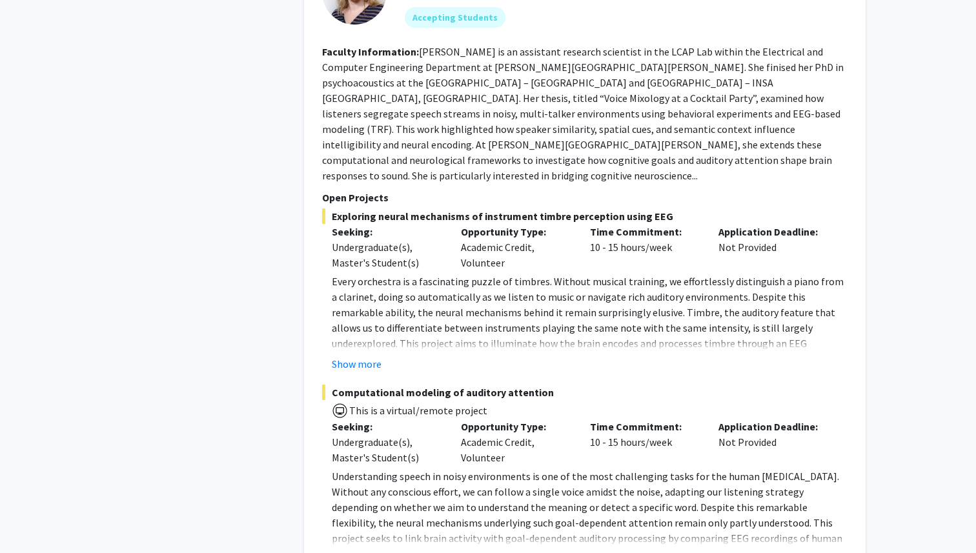
click at [367, 551] on button "Show more" at bounding box center [357, 558] width 50 height 15
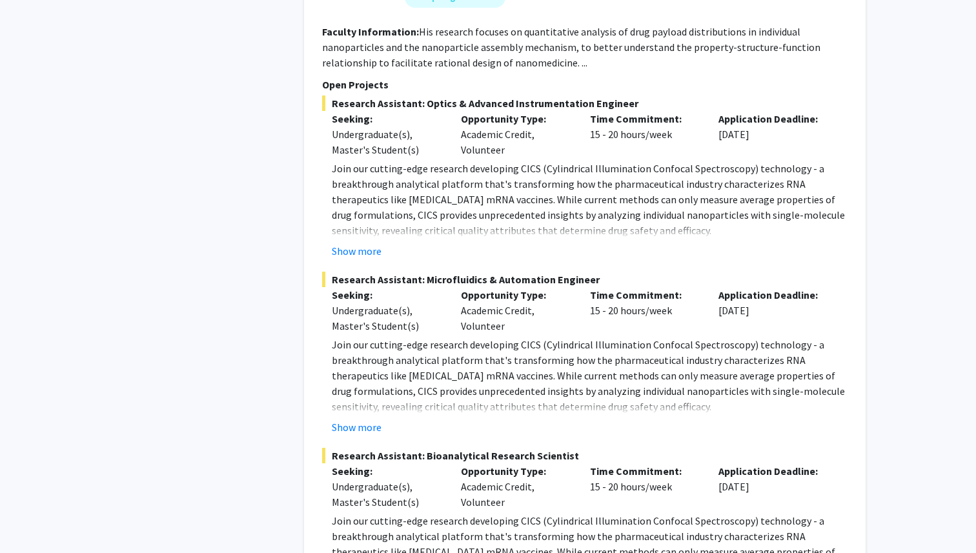
scroll to position [6248, 0]
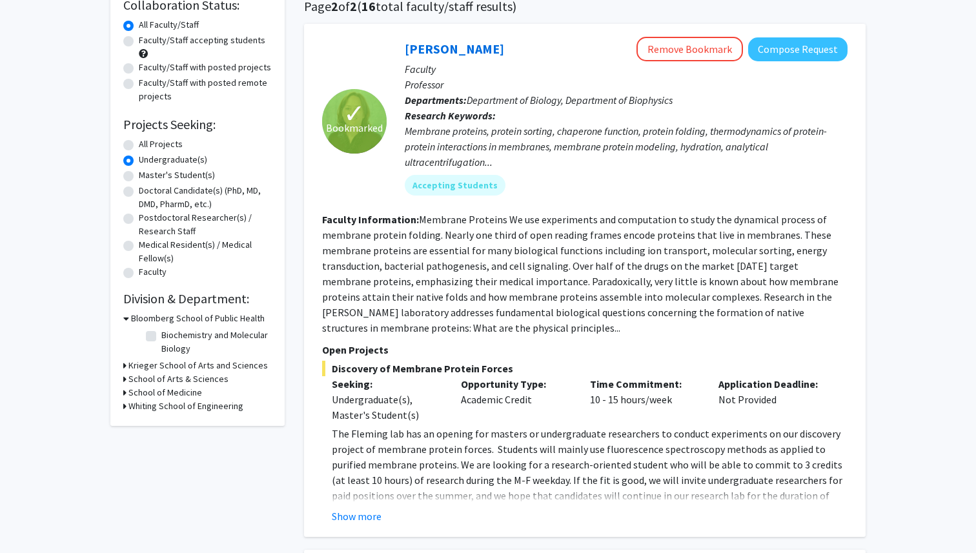
scroll to position [112, 0]
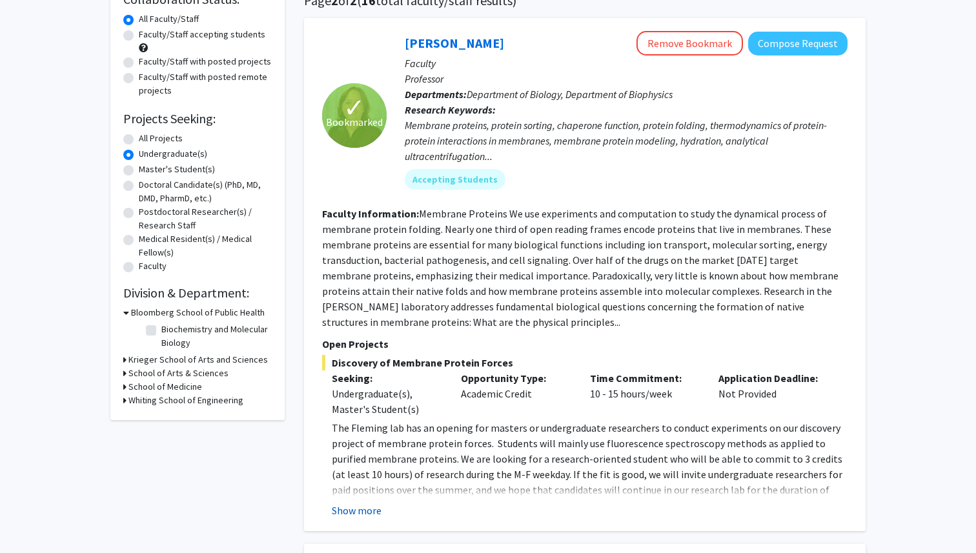
click at [370, 508] on button "Show more" at bounding box center [357, 510] width 50 height 15
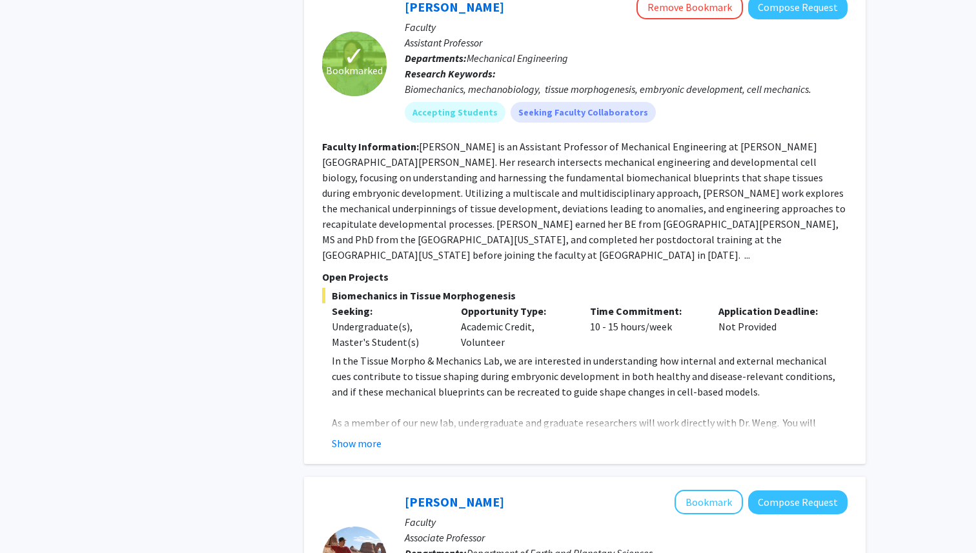
scroll to position [1171, 0]
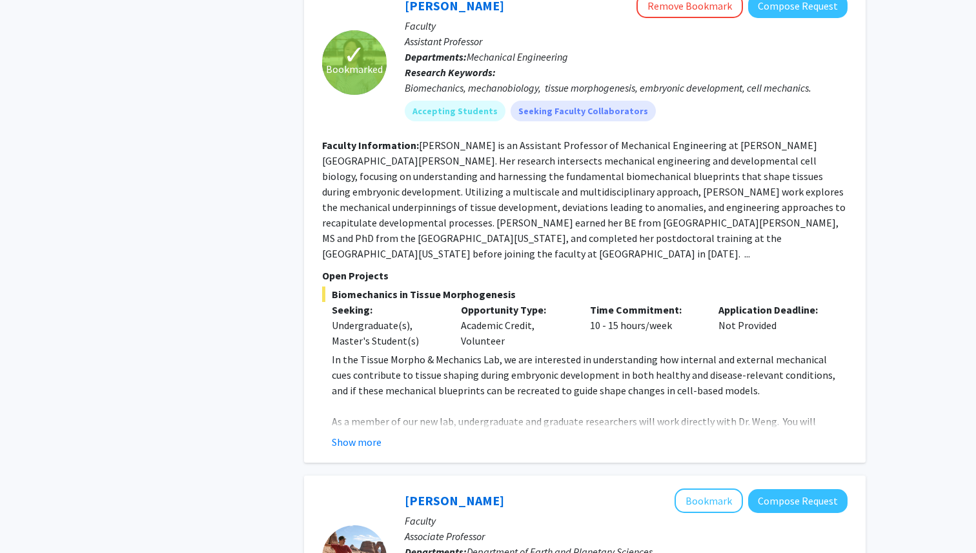
click at [371, 401] on fg-read-more "In the Tissue Morpho & Mechanics Lab, we are interested in understanding how in…" at bounding box center [585, 401] width 526 height 98
click at [361, 435] on button "Show more" at bounding box center [357, 442] width 50 height 15
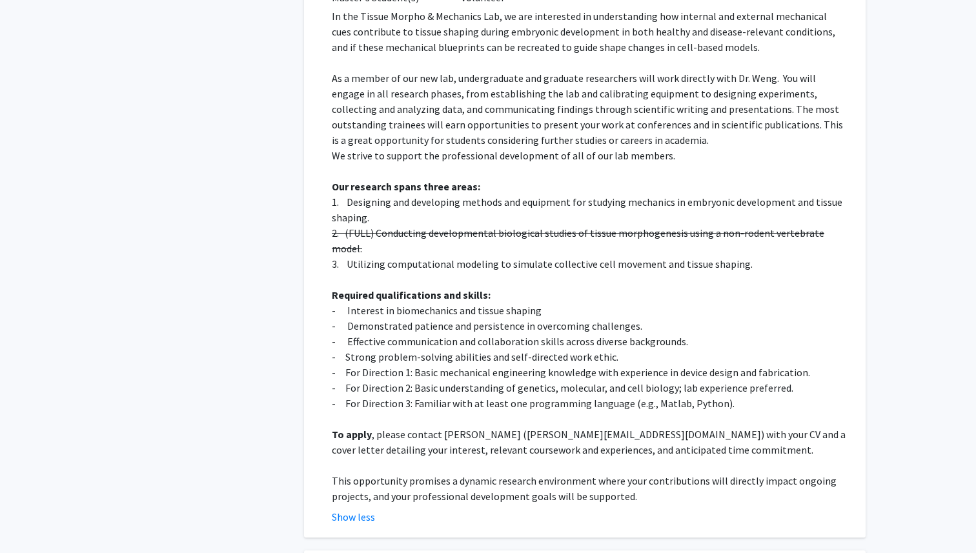
scroll to position [1516, 0]
drag, startPoint x: 502, startPoint y: 391, endPoint x: 572, endPoint y: 391, distance: 69.7
click at [572, 426] on p "To apply , please contact Shinuo Weng (s.weng@jhu.edu) with your CV and a cover…" at bounding box center [590, 441] width 516 height 31
copy p "s.weng@jhu.edu"
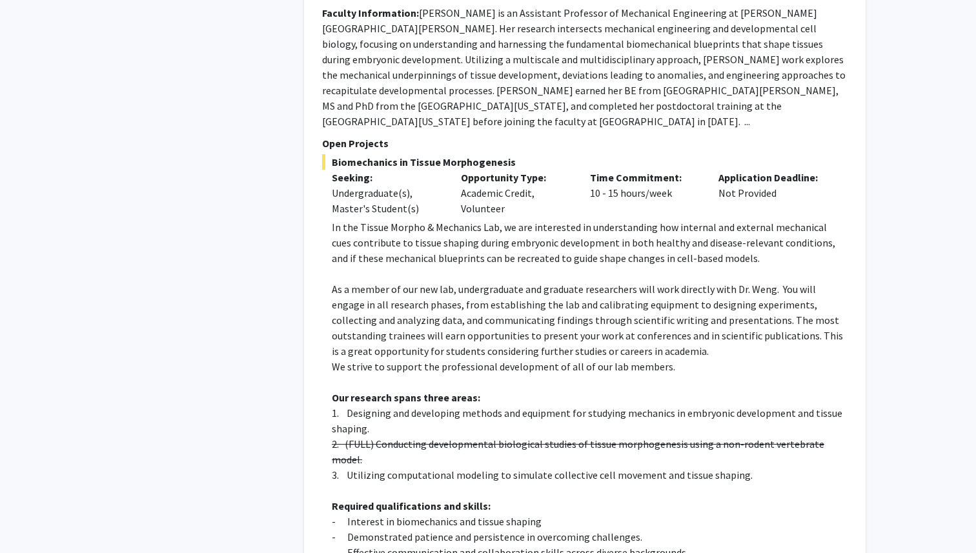
scroll to position [1301, 0]
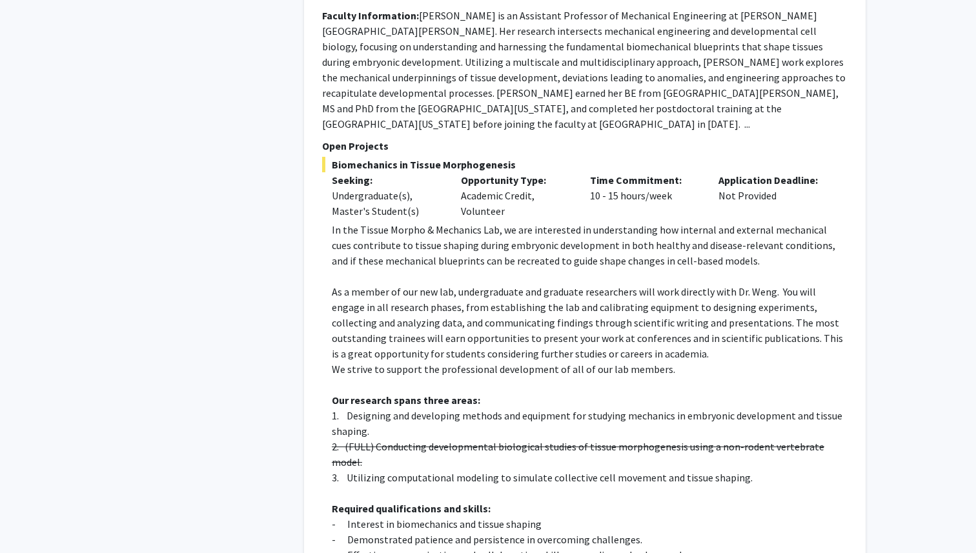
drag, startPoint x: 338, startPoint y: 136, endPoint x: 513, endPoint y: 132, distance: 174.4
click at [513, 157] on span "Biomechanics in Tissue Morphogenesis" at bounding box center [585, 164] width 526 height 15
copy span "Biomechanics in Tissue Morphogenesis"
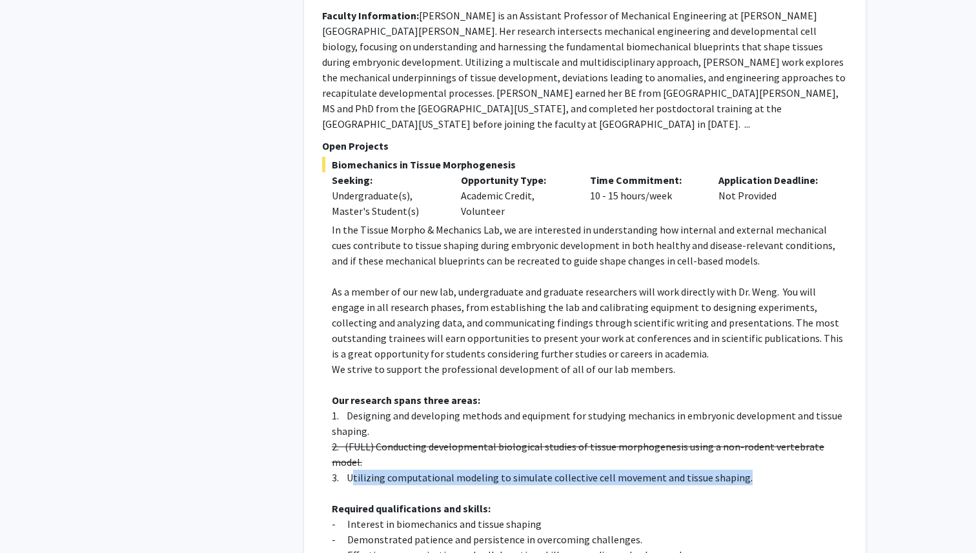
drag, startPoint x: 355, startPoint y: 431, endPoint x: 807, endPoint y: 430, distance: 452.0
click at [807, 470] on p "3. Utilizing computational modeling to simulate collective cell movement and ti…" at bounding box center [590, 477] width 516 height 15
copy p "tilizing computational modeling to simulate collective cell movement and tissue…"
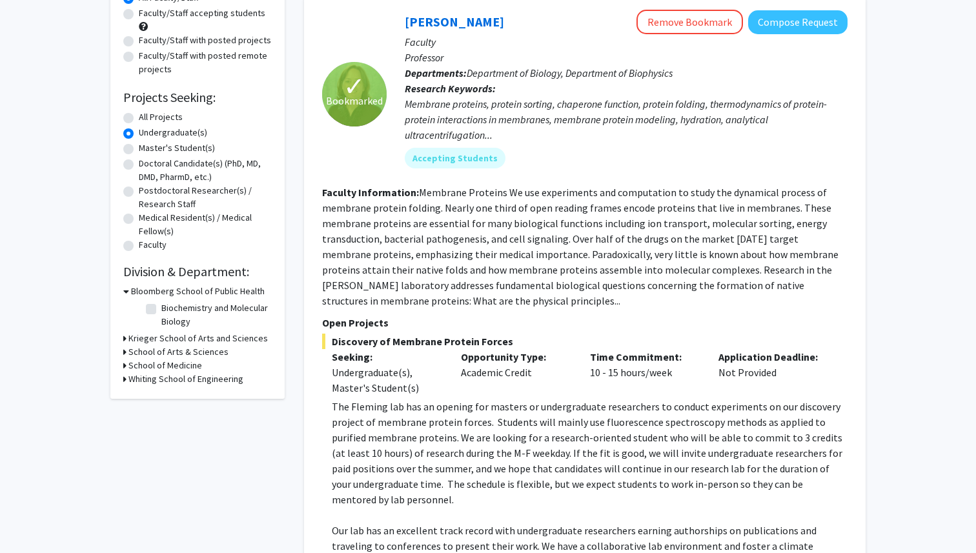
scroll to position [0, 0]
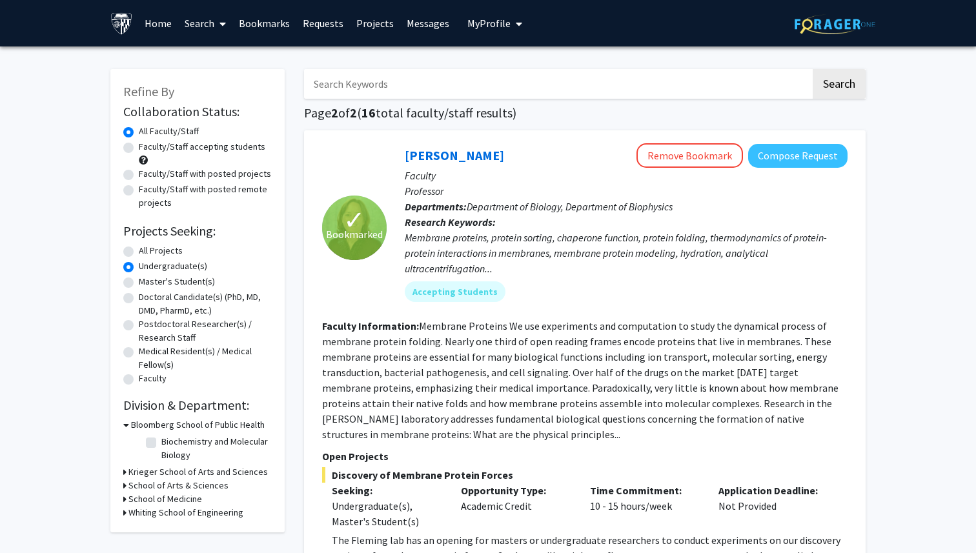
click at [139, 249] on label "All Projects" at bounding box center [161, 251] width 44 height 14
click at [139, 249] on input "All Projects" at bounding box center [143, 248] width 8 height 8
radio input "true"
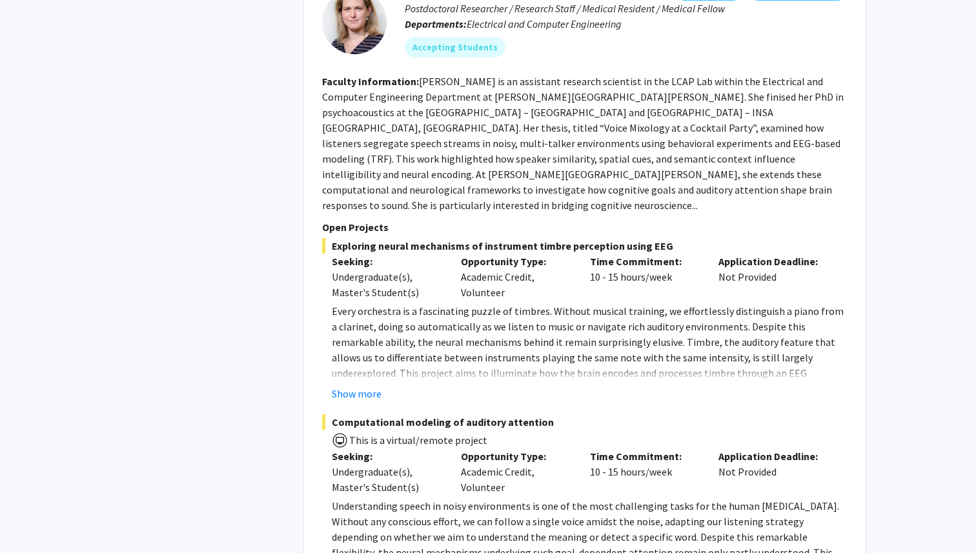
scroll to position [2843, 0]
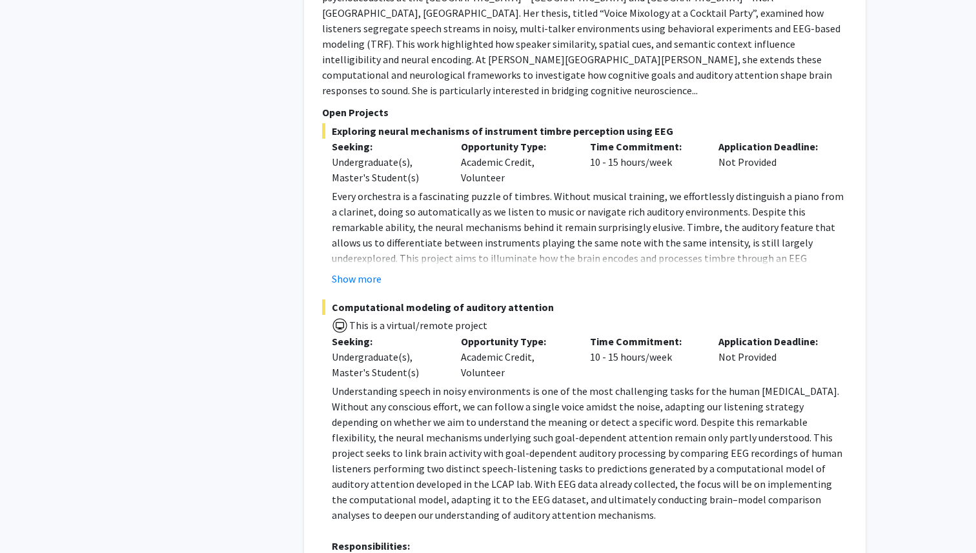
scroll to position [2951, 0]
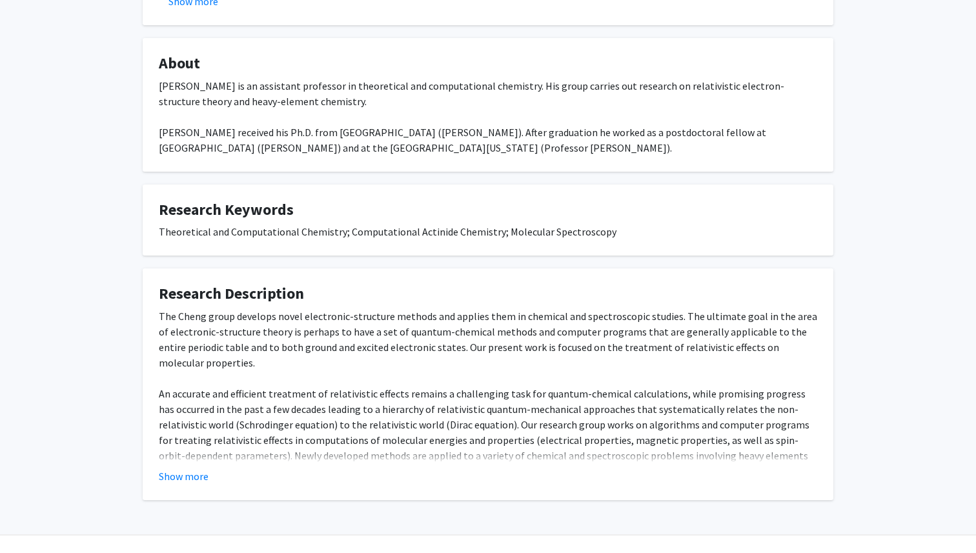
scroll to position [441, 0]
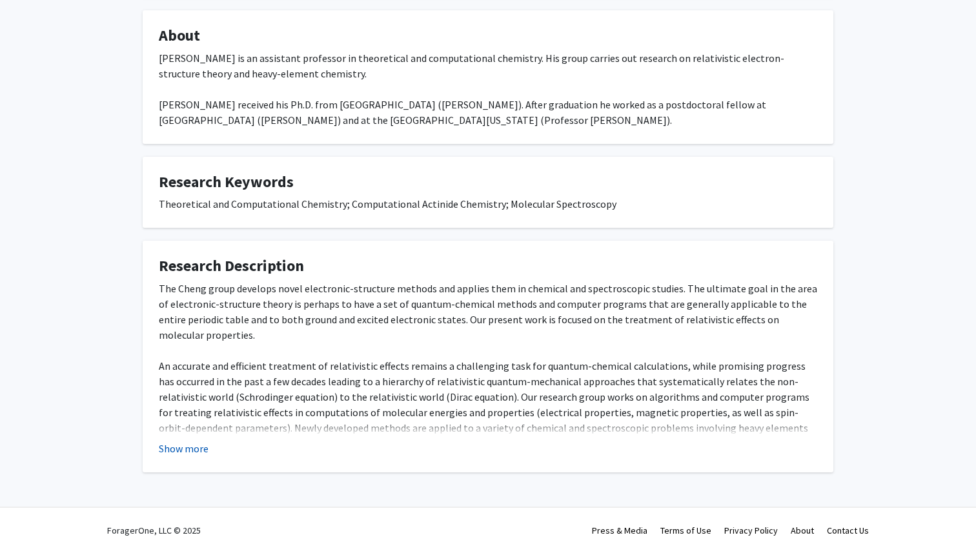
click at [197, 448] on button "Show more" at bounding box center [184, 448] width 50 height 15
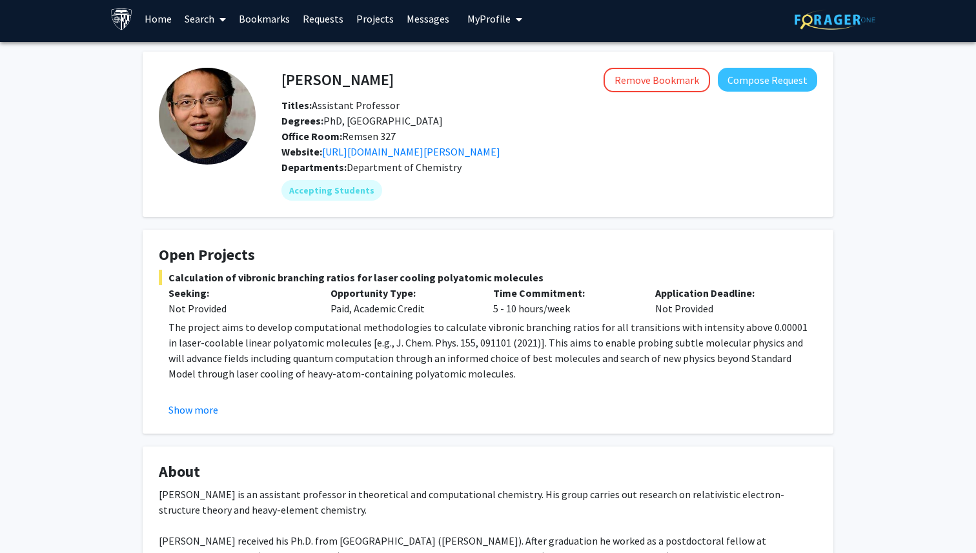
scroll to position [0, 0]
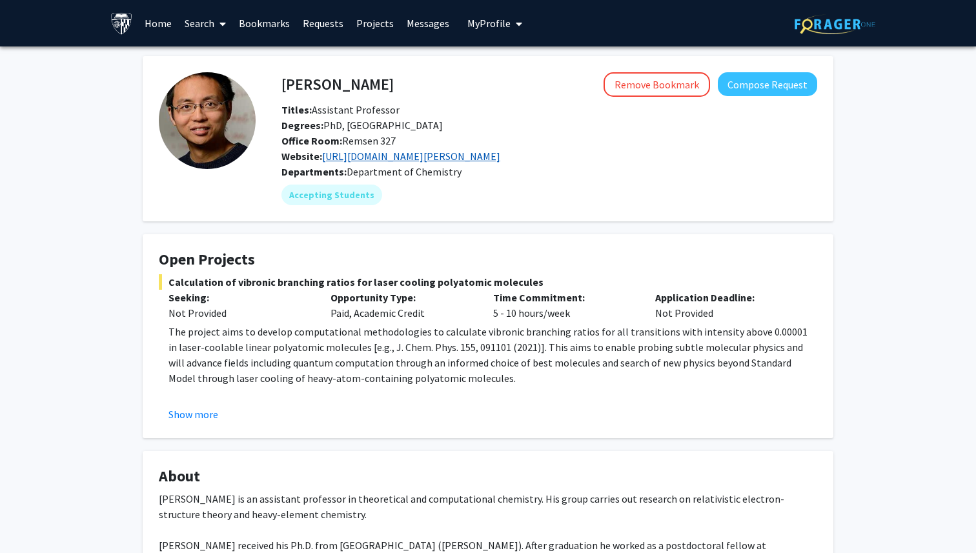
click at [373, 152] on link "[URL][DOMAIN_NAME][PERSON_NAME]" at bounding box center [411, 156] width 178 height 13
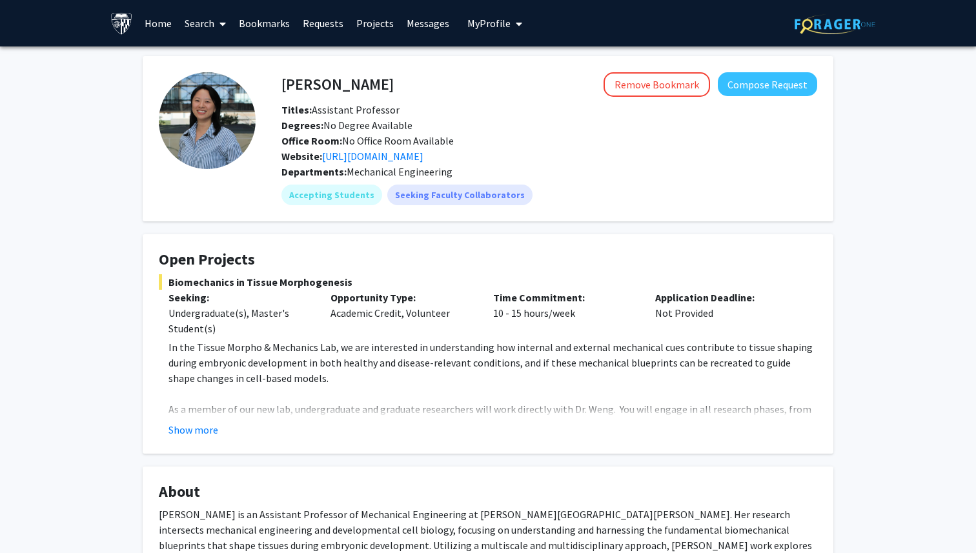
click at [265, 26] on link "Bookmarks" at bounding box center [264, 23] width 64 height 45
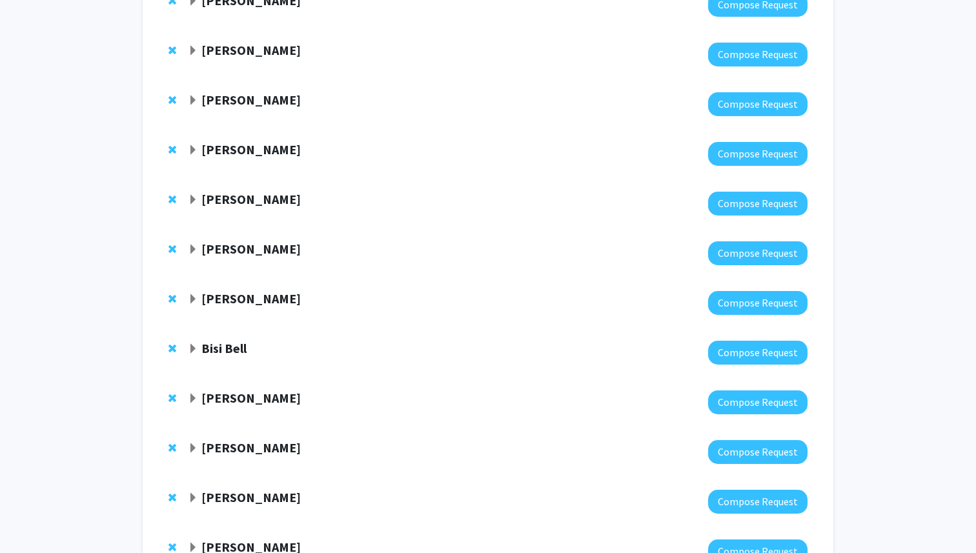
scroll to position [620, 0]
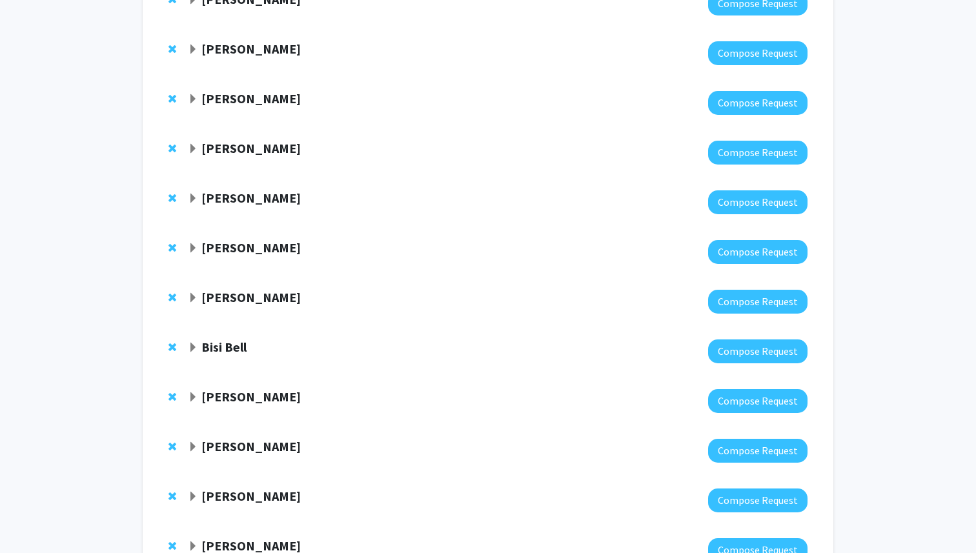
click at [195, 194] on span "Expand Shinuo Weng Bookmark" at bounding box center [193, 199] width 10 height 10
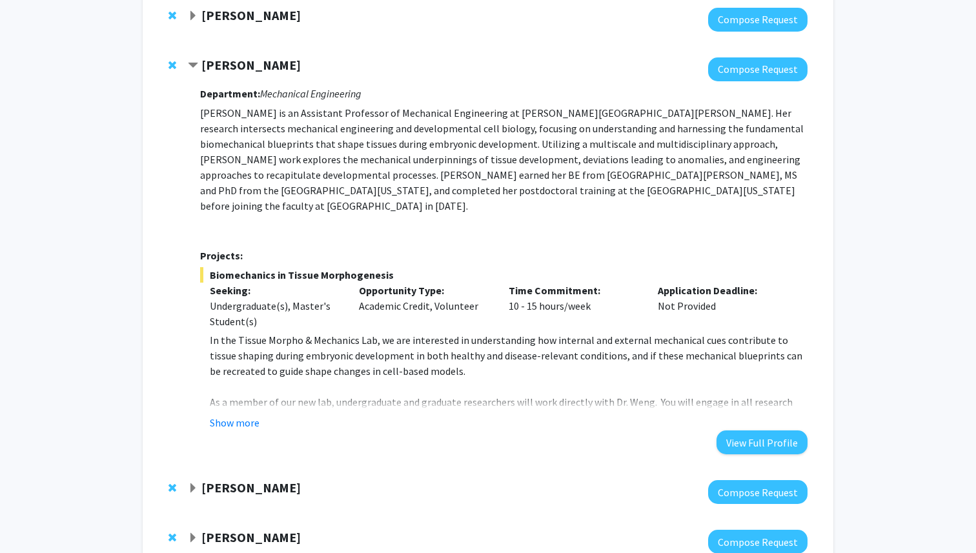
scroll to position [1171, 0]
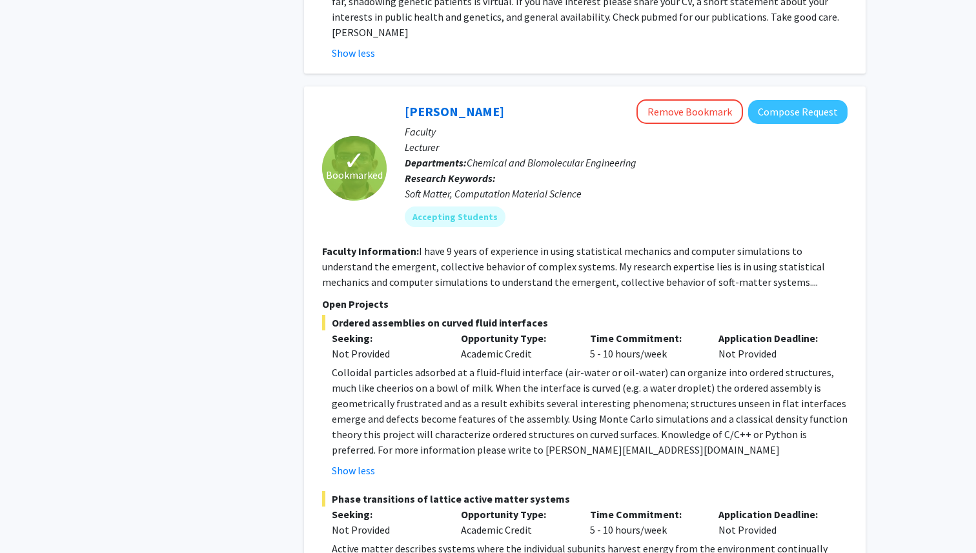
scroll to position [2619, 0]
